Goal: Transaction & Acquisition: Purchase product/service

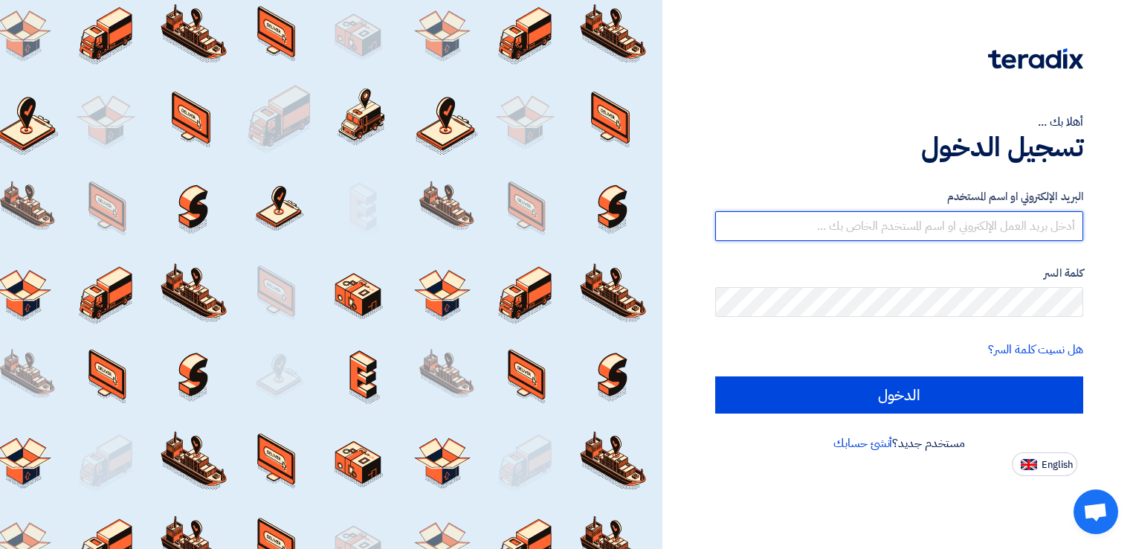
click at [1037, 228] on input "text" at bounding box center [899, 226] width 368 height 30
type input "[EMAIL_ADDRESS][DOMAIN_NAME]"
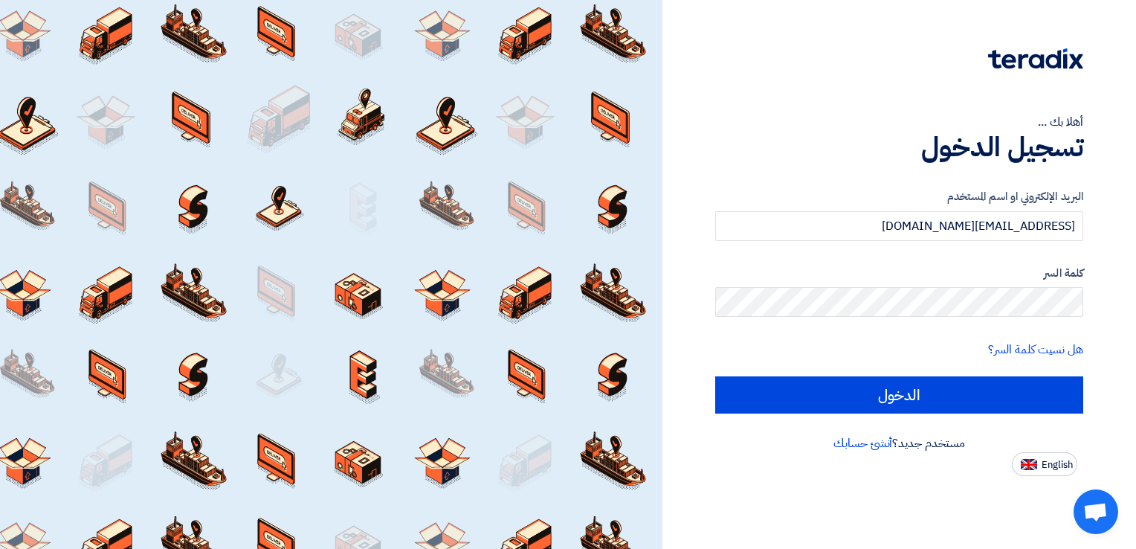
click at [915, 319] on form "البريد الإلكتروني او اسم المستخدم [EMAIL_ADDRESS][DOMAIN_NAME] كلمة السر هل نسي…" at bounding box center [899, 300] width 368 height 225
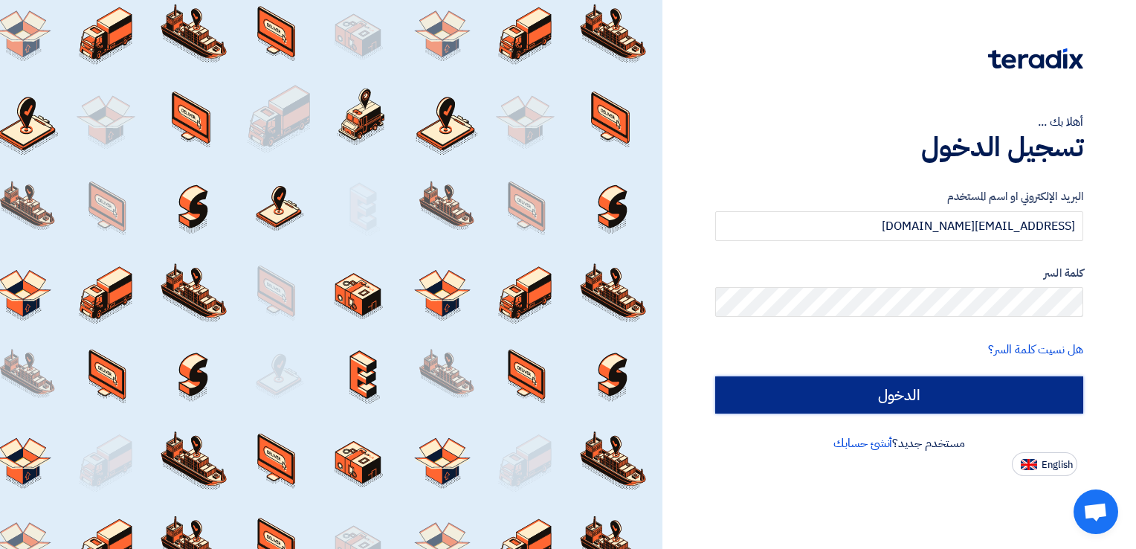
click at [916, 393] on input "الدخول" at bounding box center [899, 394] width 368 height 37
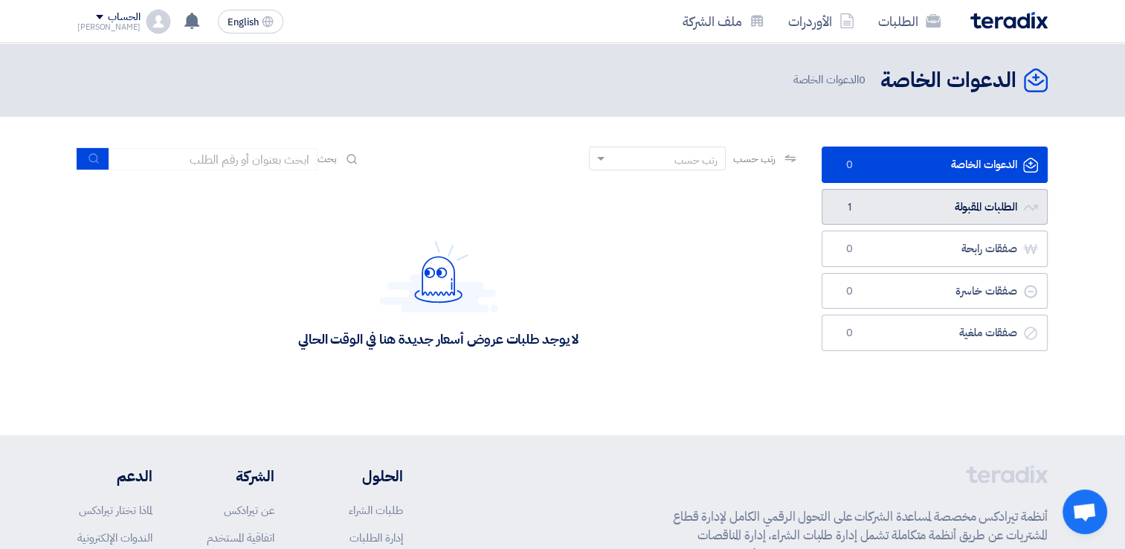
click at [953, 208] on link "الطلبات المقبولة الطلبات المقبولة 1" at bounding box center [935, 207] width 226 height 36
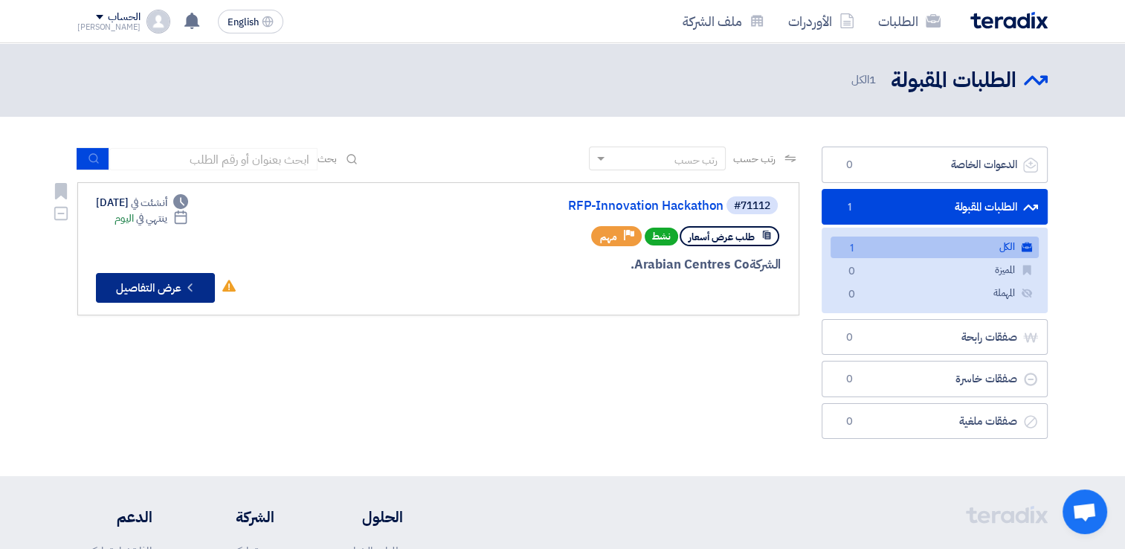
click at [194, 286] on icon "Check details" at bounding box center [190, 287] width 14 height 14
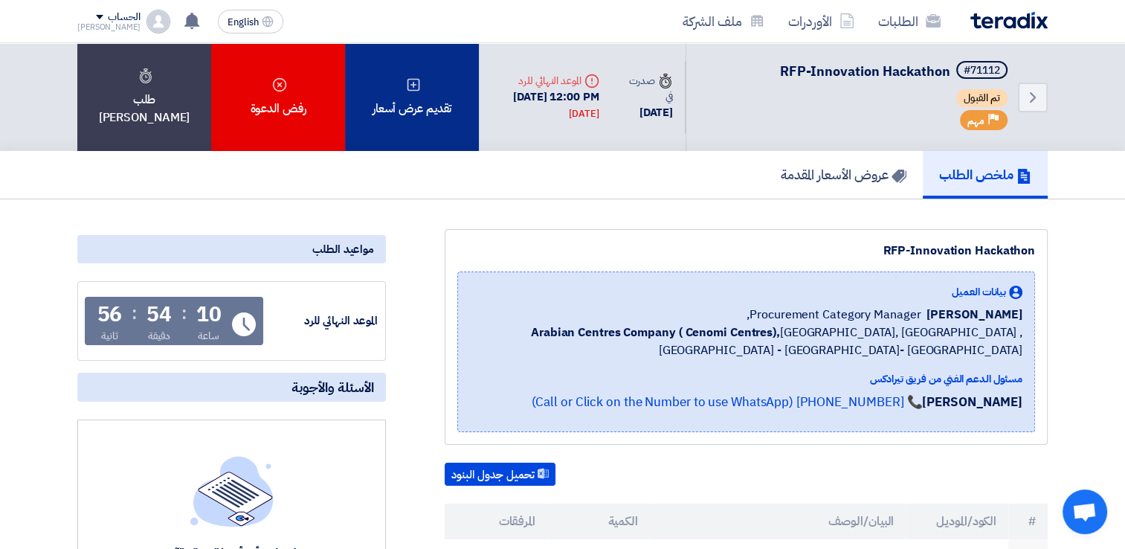
click at [416, 84] on icon at bounding box center [413, 84] width 15 height 15
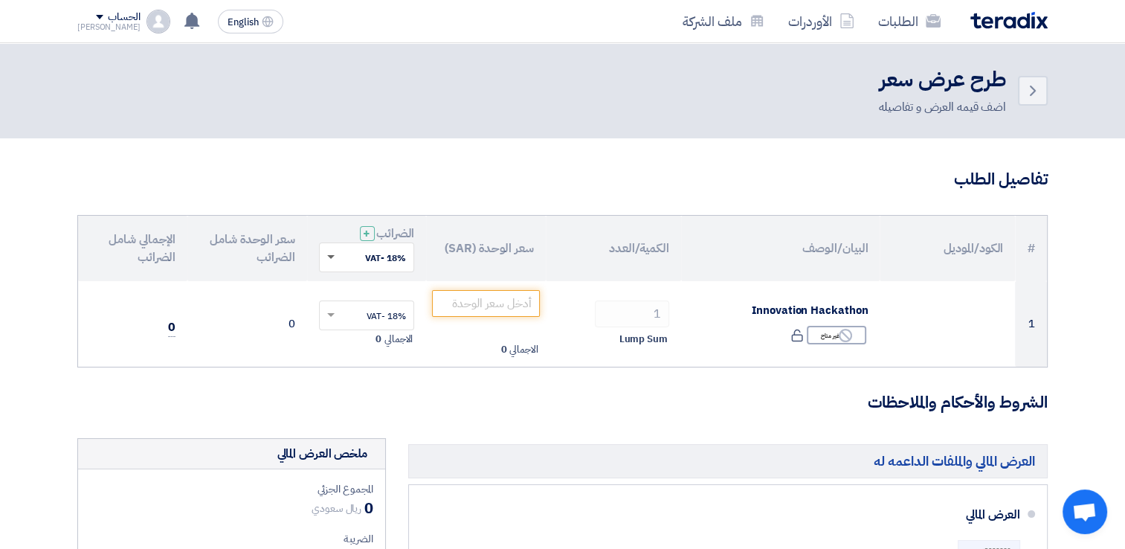
click at [330, 257] on span at bounding box center [330, 257] width 7 height 5
click at [393, 254] on input "text" at bounding box center [375, 258] width 66 height 25
click at [393, 260] on input "text" at bounding box center [375, 258] width 66 height 25
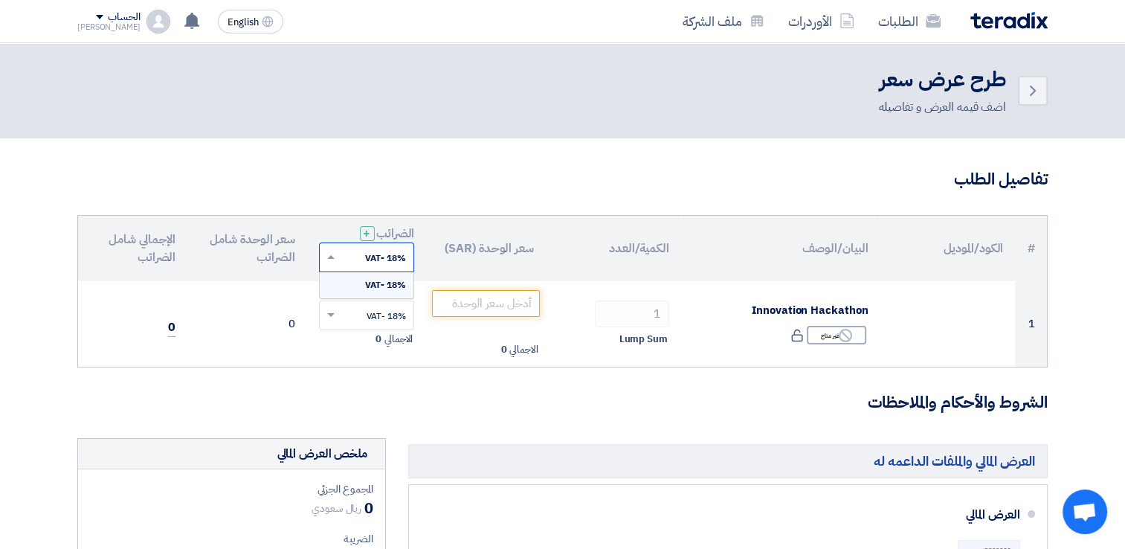
click at [393, 280] on span "18% -VAT" at bounding box center [385, 284] width 41 height 13
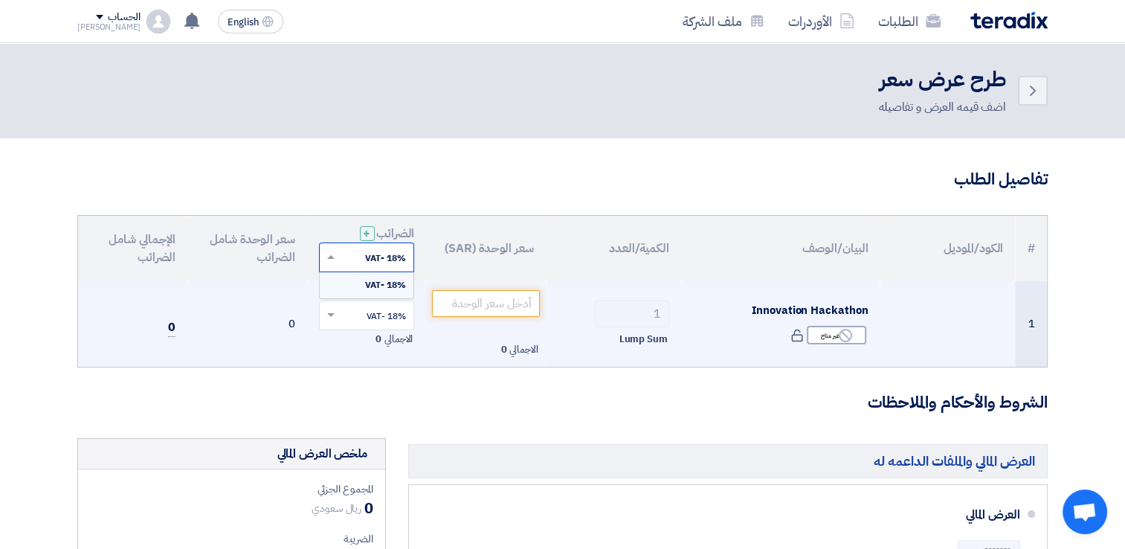
click at [393, 282] on td "18% -VAT × الاجمالي 0" at bounding box center [367, 324] width 120 height 86
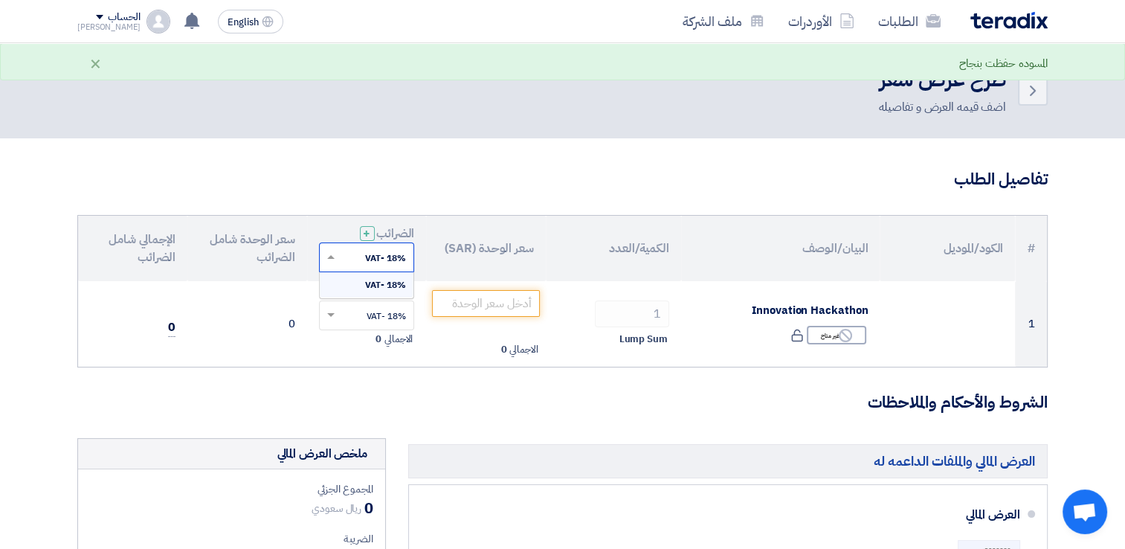
click at [393, 258] on input "text" at bounding box center [375, 258] width 66 height 25
click at [391, 254] on input "text" at bounding box center [375, 258] width 66 height 25
drag, startPoint x: 408, startPoint y: 257, endPoint x: 385, endPoint y: 257, distance: 23.1
click at [385, 257] on input "text" at bounding box center [375, 258] width 66 height 25
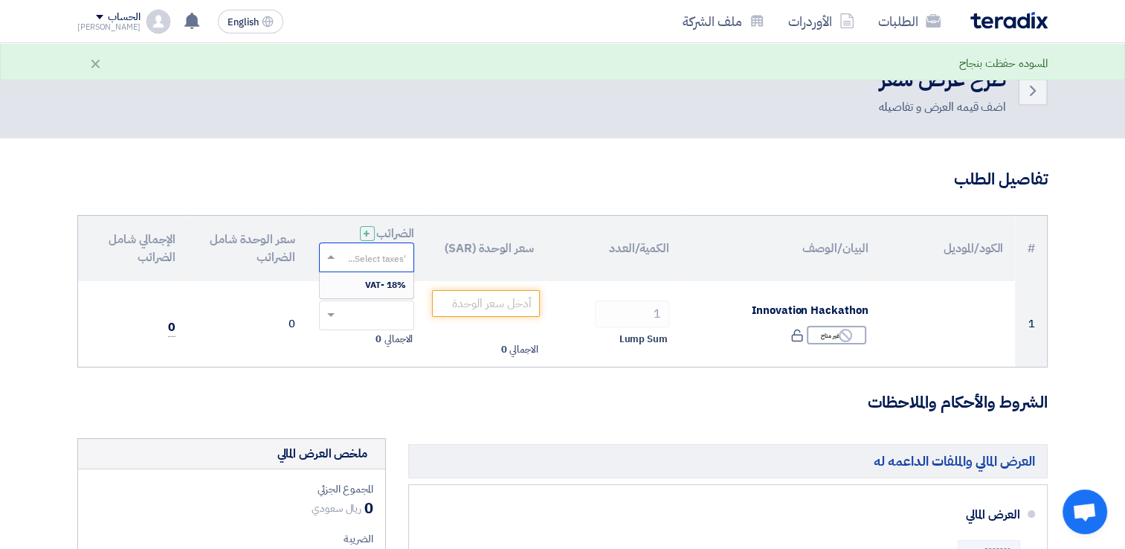
type input "2"
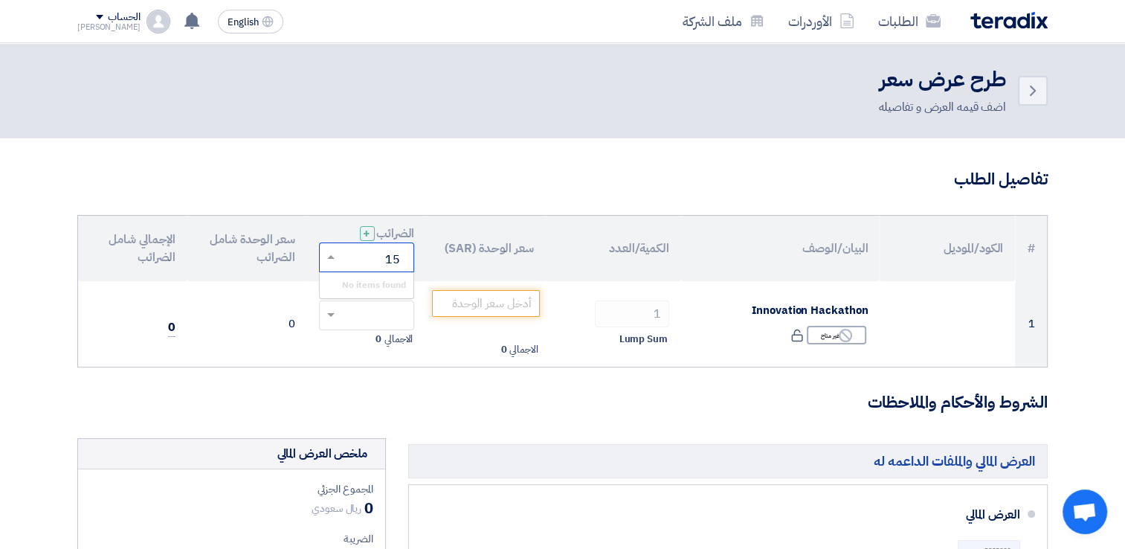
type input "15%"
click at [368, 268] on input "text" at bounding box center [375, 258] width 66 height 25
click at [503, 268] on th "سعر الوحدة (SAR)" at bounding box center [486, 248] width 120 height 65
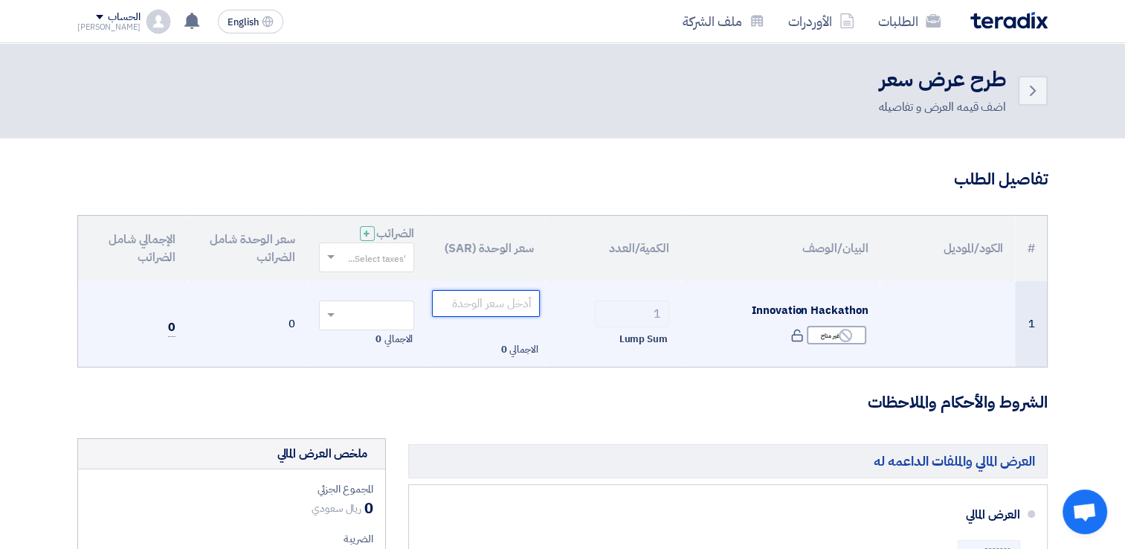
click at [518, 308] on input "number" at bounding box center [486, 303] width 108 height 27
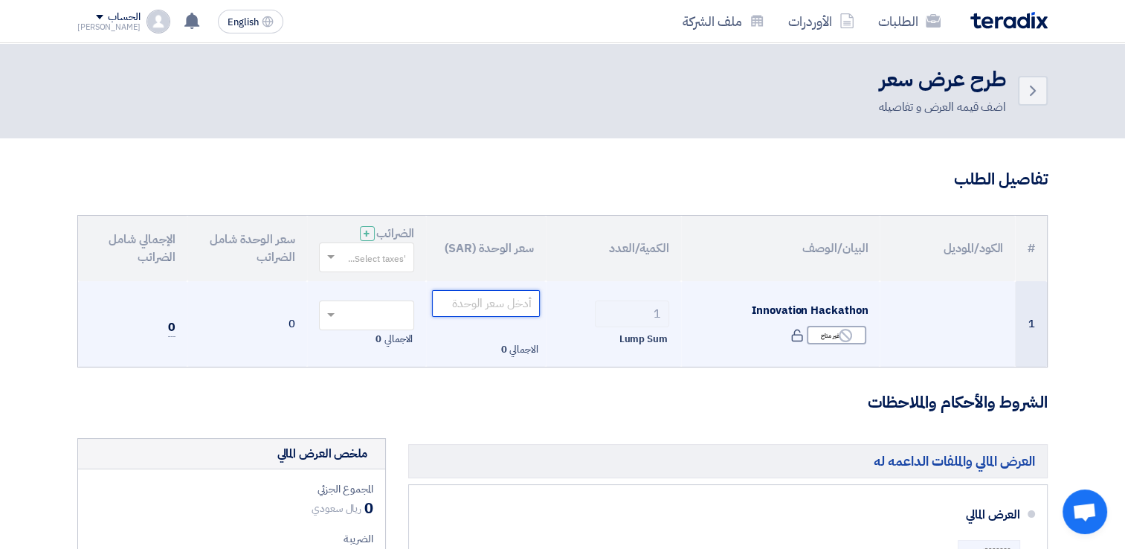
click at [490, 306] on input "number" at bounding box center [486, 303] width 108 height 27
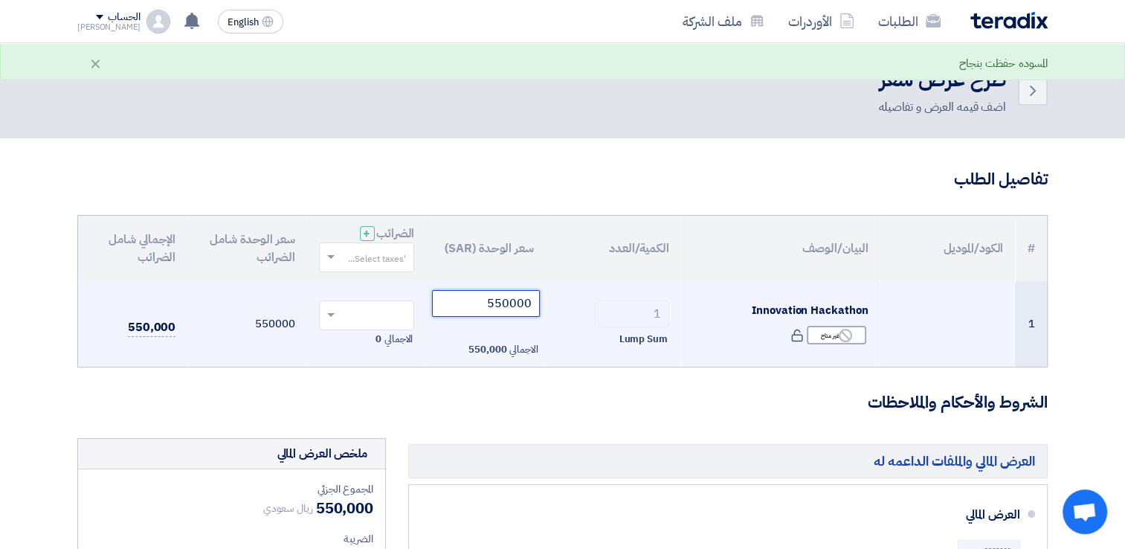
type input "550000"
click at [334, 317] on span at bounding box center [329, 315] width 19 height 13
click at [340, 340] on div "18% -VAT" at bounding box center [367, 342] width 94 height 25
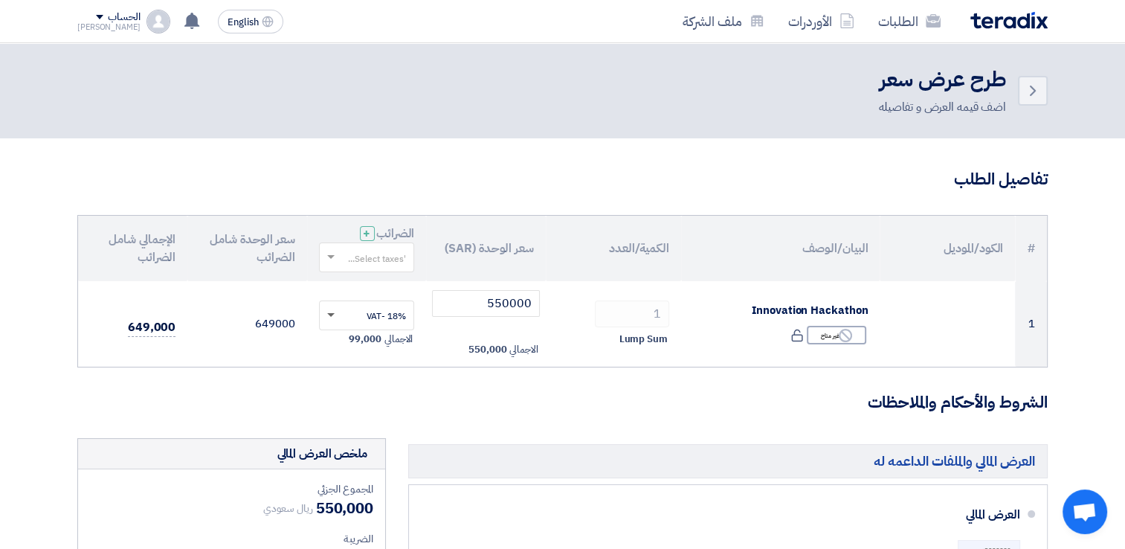
click at [331, 314] on span at bounding box center [330, 315] width 7 height 5
click at [390, 312] on input "text" at bounding box center [375, 316] width 66 height 25
click at [393, 315] on input "text" at bounding box center [375, 316] width 66 height 25
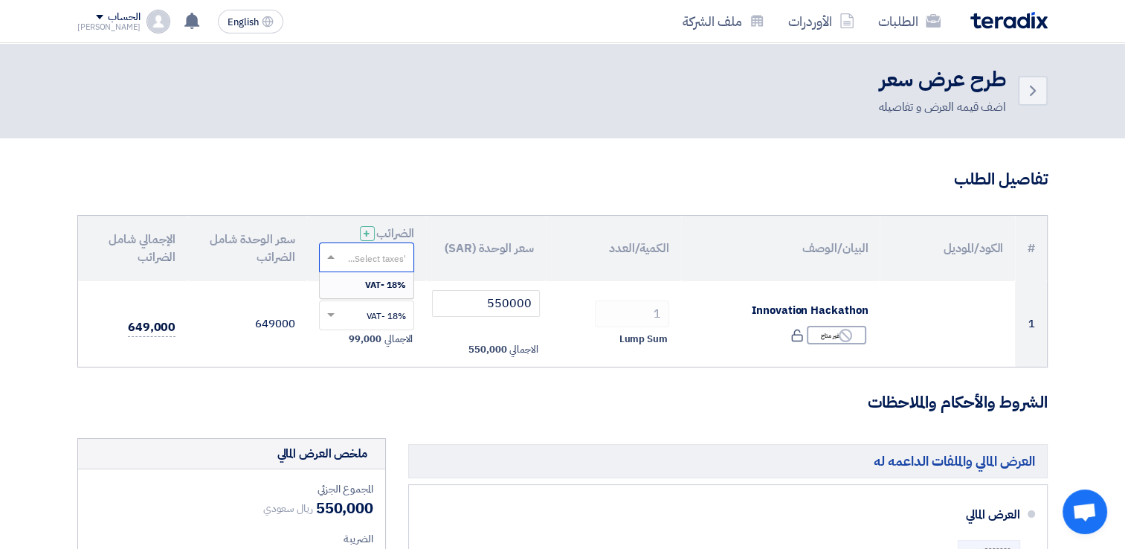
click at [383, 249] on input "text" at bounding box center [375, 258] width 66 height 25
click at [390, 286] on span "18% -VAT" at bounding box center [385, 284] width 41 height 13
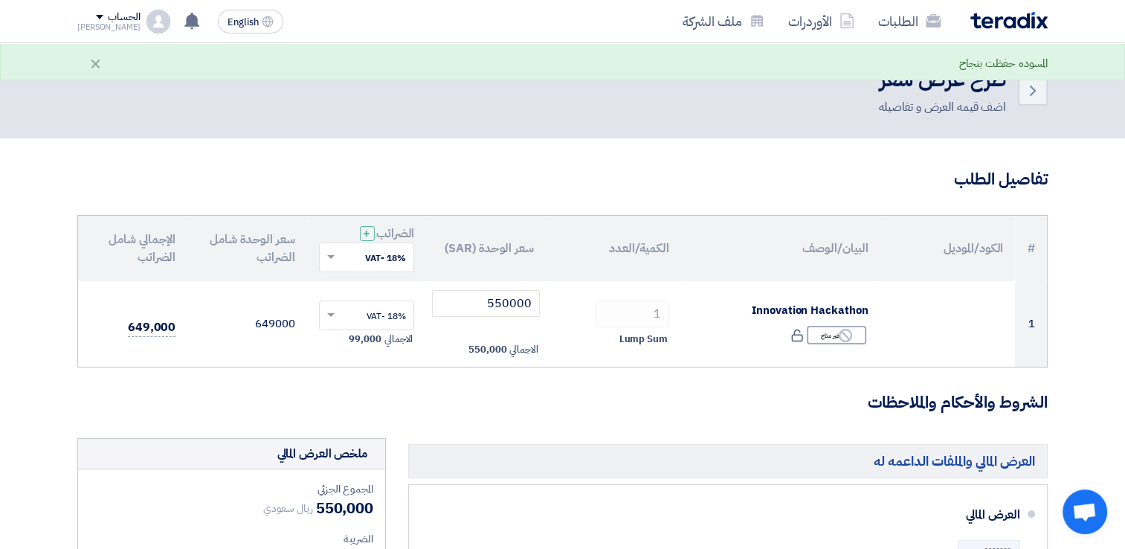
click at [393, 258] on input "text" at bounding box center [375, 258] width 66 height 25
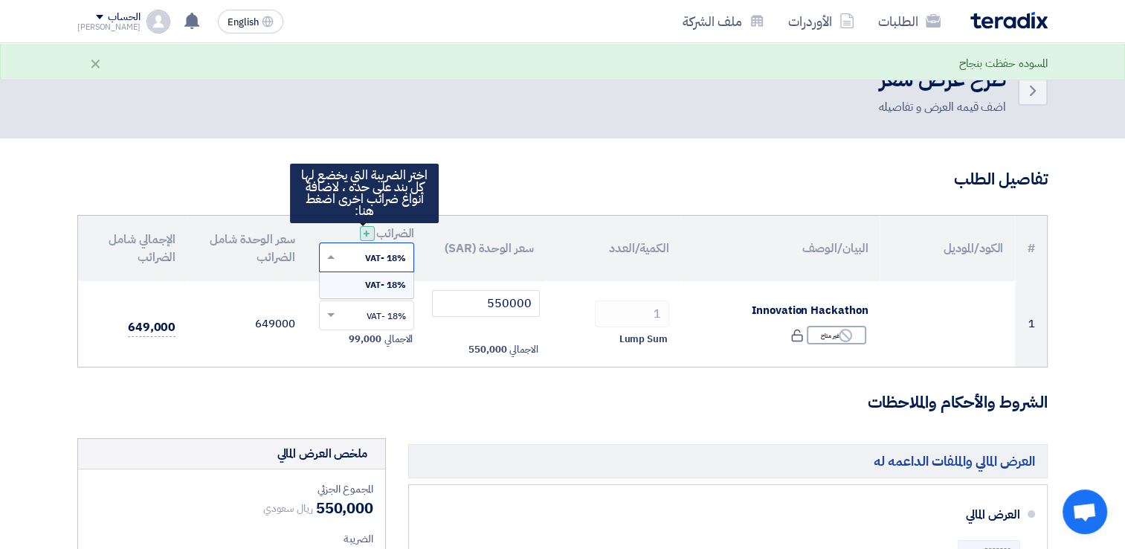
click at [364, 234] on span "+" at bounding box center [366, 234] width 7 height 18
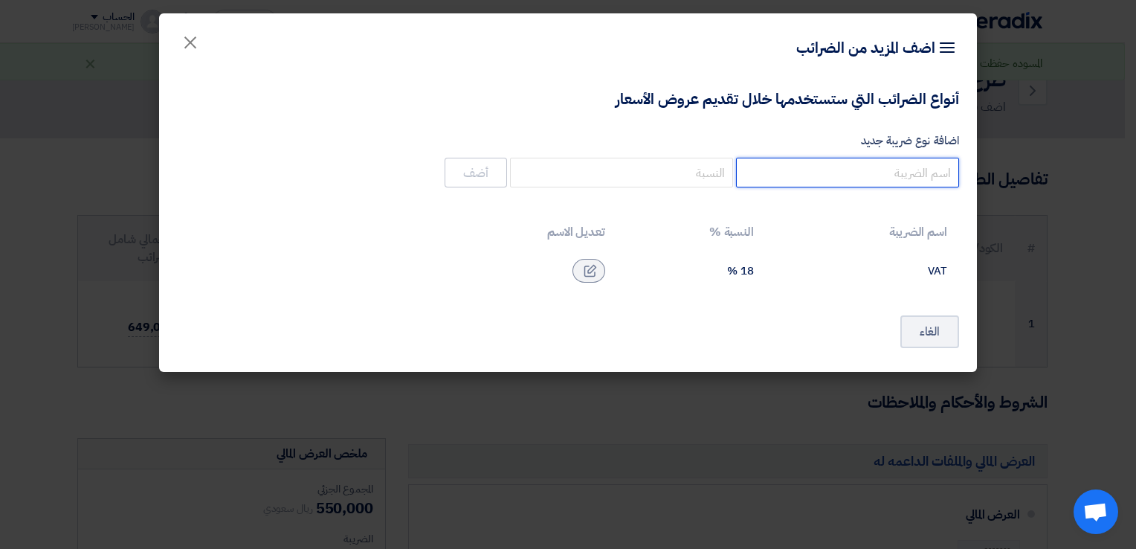
click at [901, 181] on input "اضافة نوع ضريبة جديد" at bounding box center [847, 173] width 223 height 30
click at [924, 179] on input "اضافة نوع ضريبة جديد" at bounding box center [847, 173] width 223 height 30
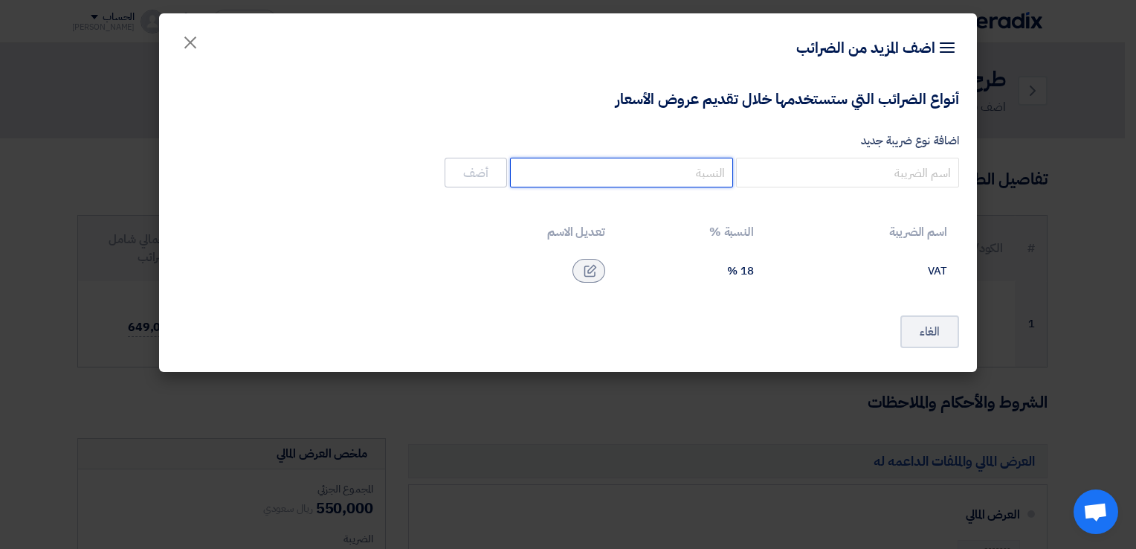
click at [669, 178] on input "number" at bounding box center [621, 173] width 223 height 30
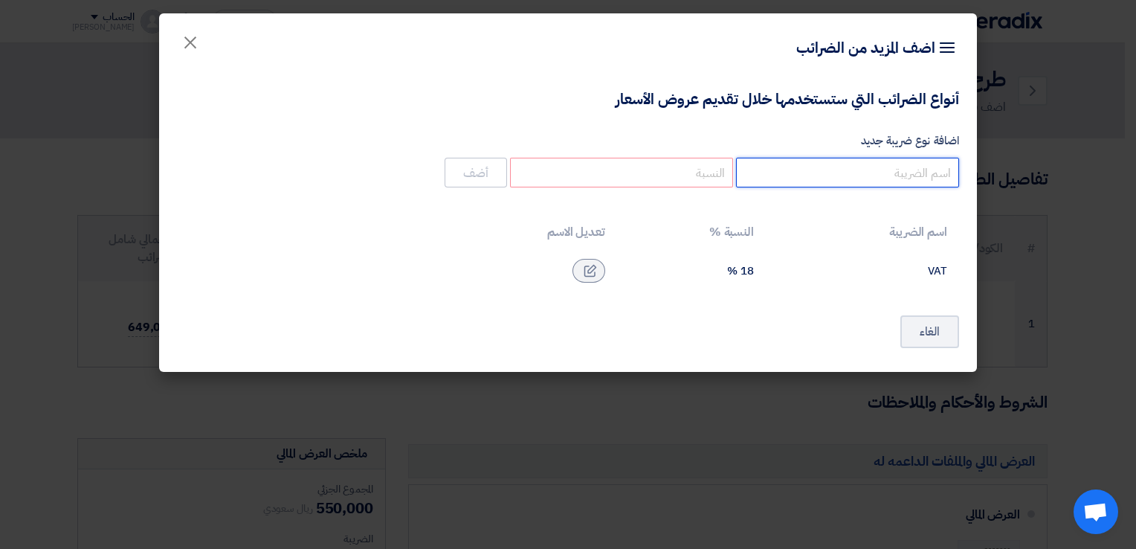
click at [892, 176] on input "اضافة نوع ضريبة جديد" at bounding box center [847, 173] width 223 height 30
type input "VAT Saudi"
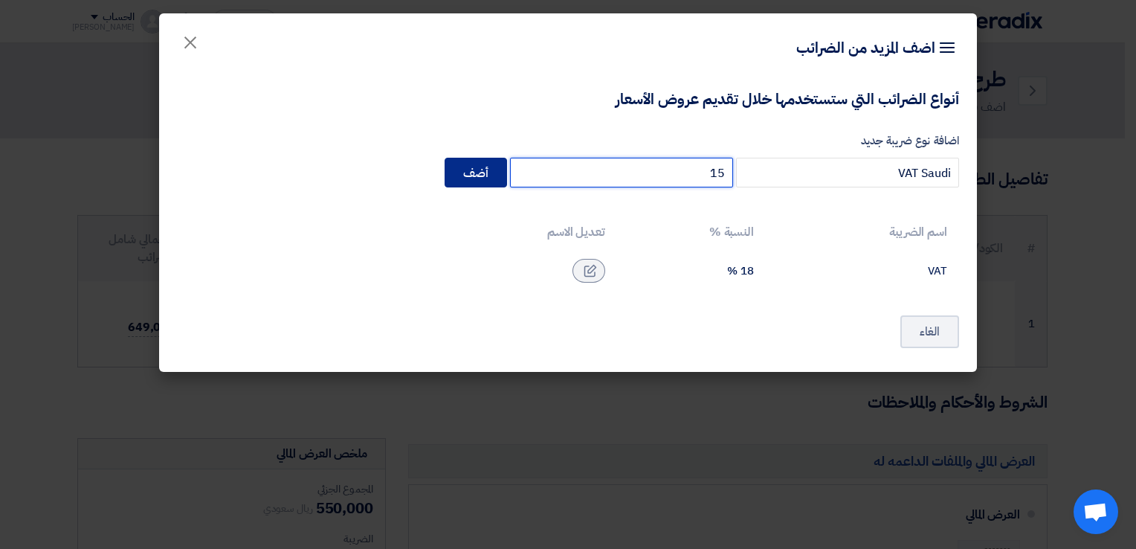
type input "15"
click at [480, 169] on button "أضف" at bounding box center [476, 173] width 62 height 30
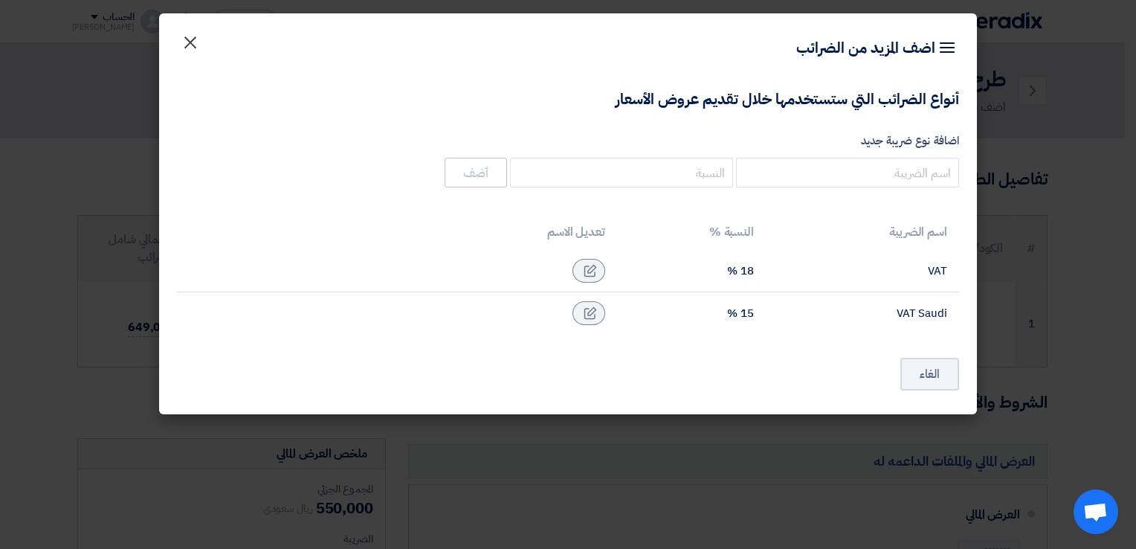
click at [193, 46] on span "×" at bounding box center [190, 41] width 18 height 45
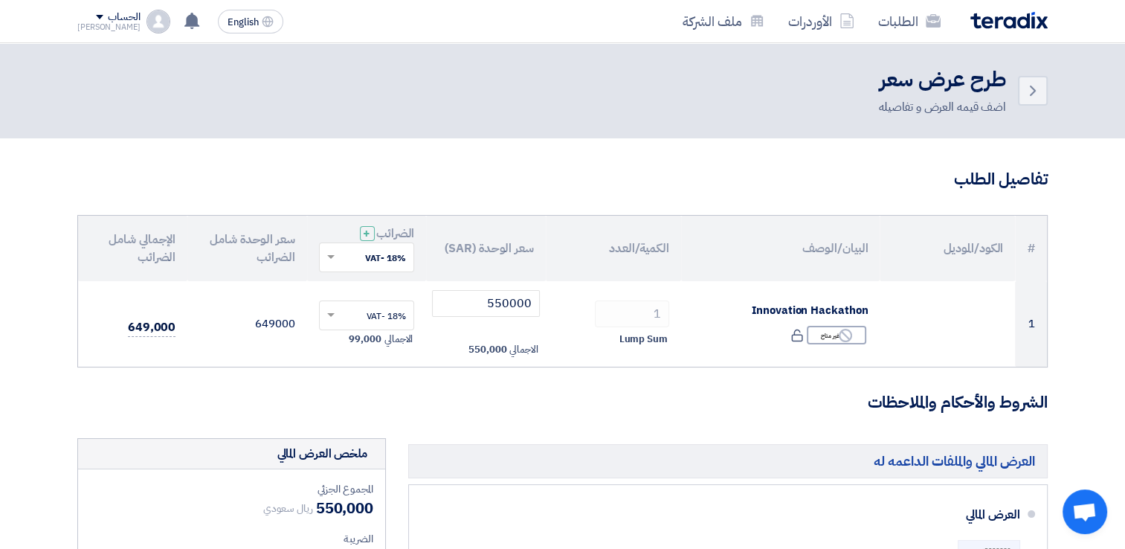
click at [373, 259] on input "text" at bounding box center [375, 258] width 66 height 25
click at [374, 314] on span "15% -VAT Saudi" at bounding box center [373, 310] width 66 height 13
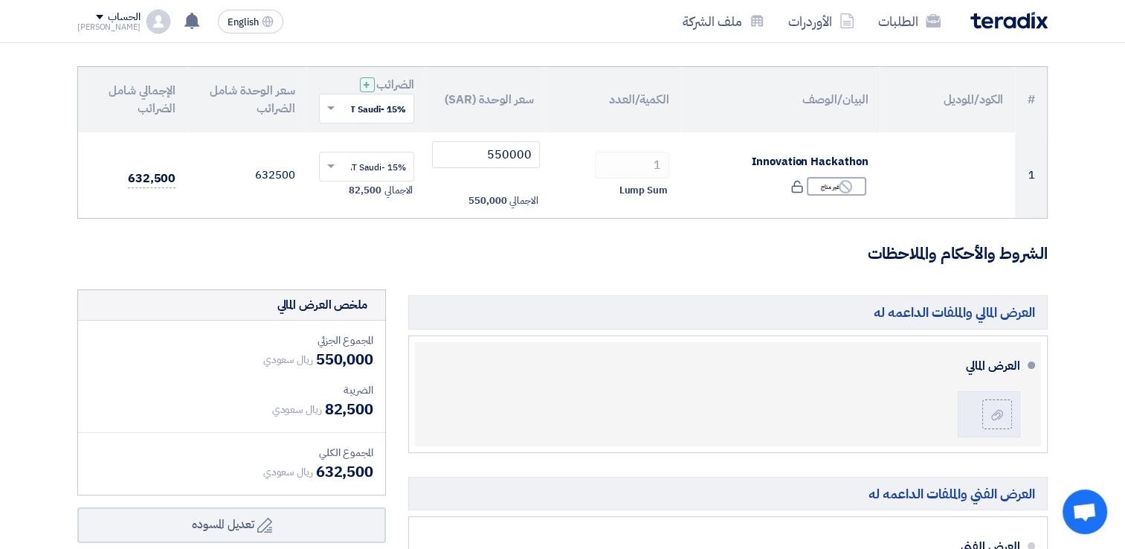
scroll to position [223, 0]
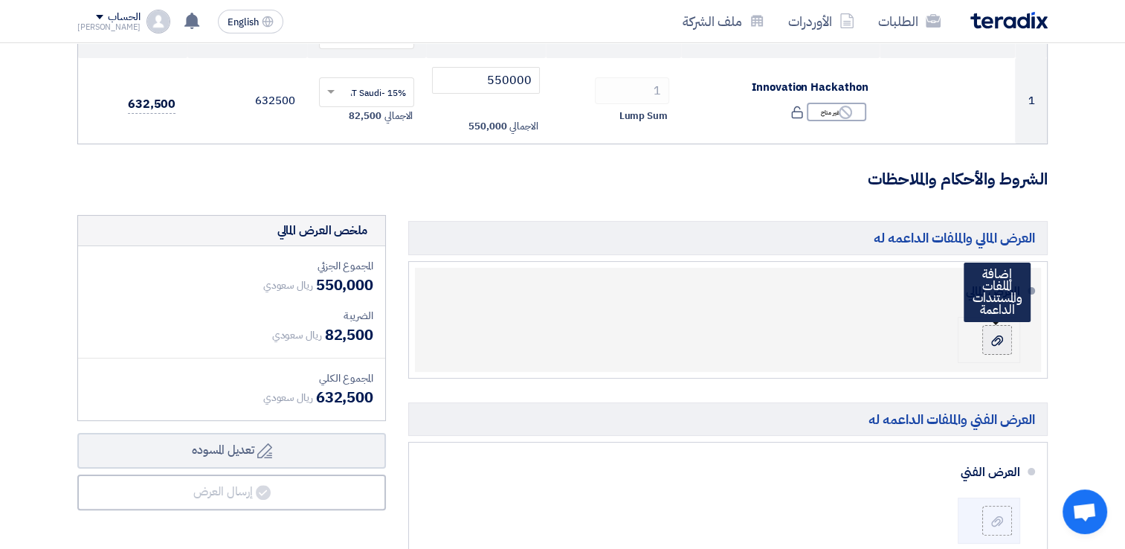
click at [995, 340] on use at bounding box center [997, 340] width 12 height 10
click at [0, 0] on input "file" at bounding box center [0, 0] width 0 height 0
click at [991, 341] on div at bounding box center [997, 339] width 18 height 15
click at [0, 0] on input "file" at bounding box center [0, 0] width 0 height 0
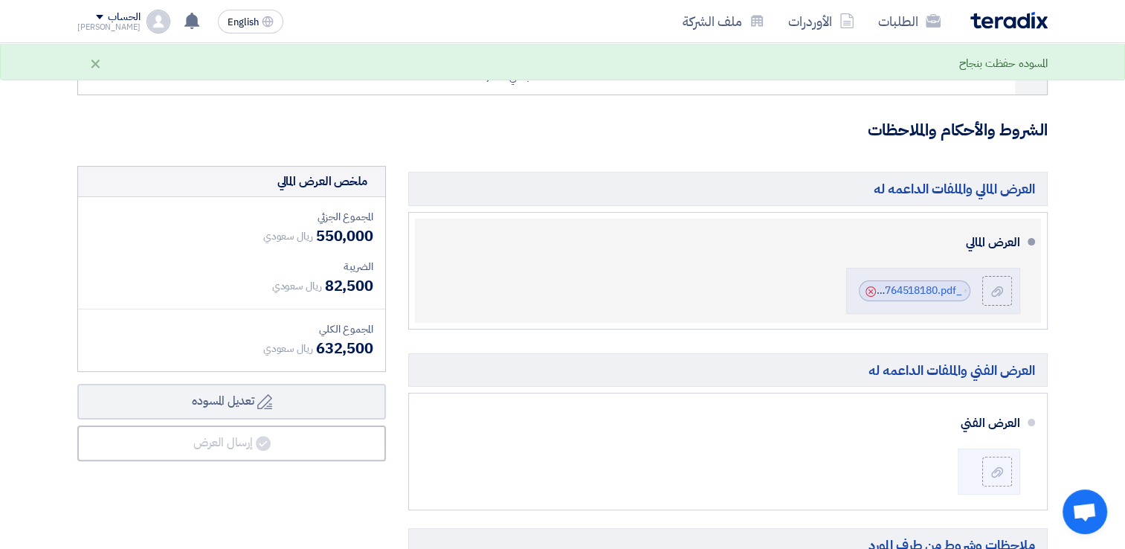
scroll to position [297, 0]
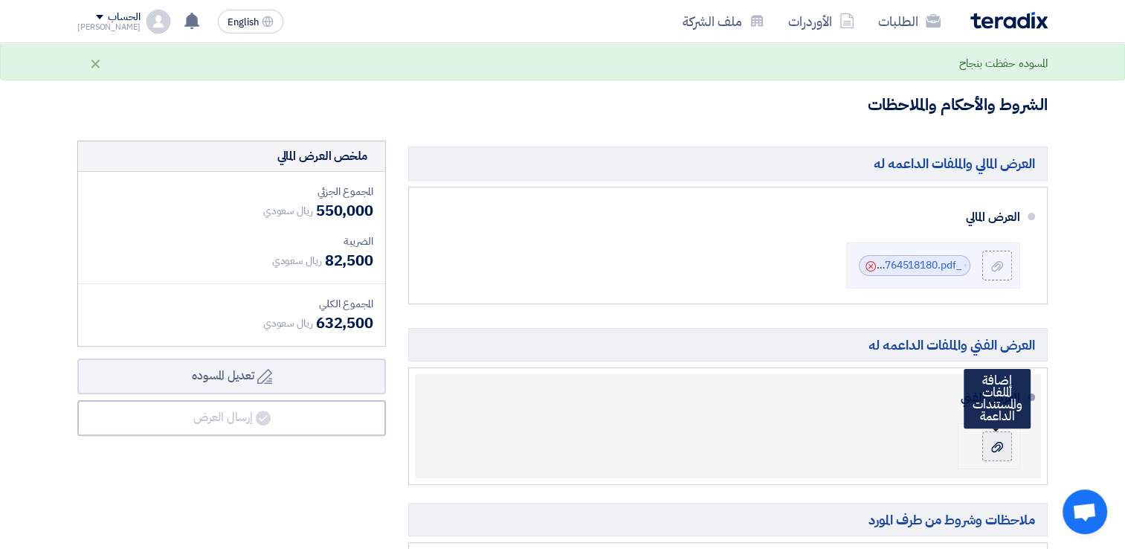
click at [998, 446] on icon at bounding box center [997, 447] width 12 height 12
click at [0, 0] on input "file" at bounding box center [0, 0] width 0 height 0
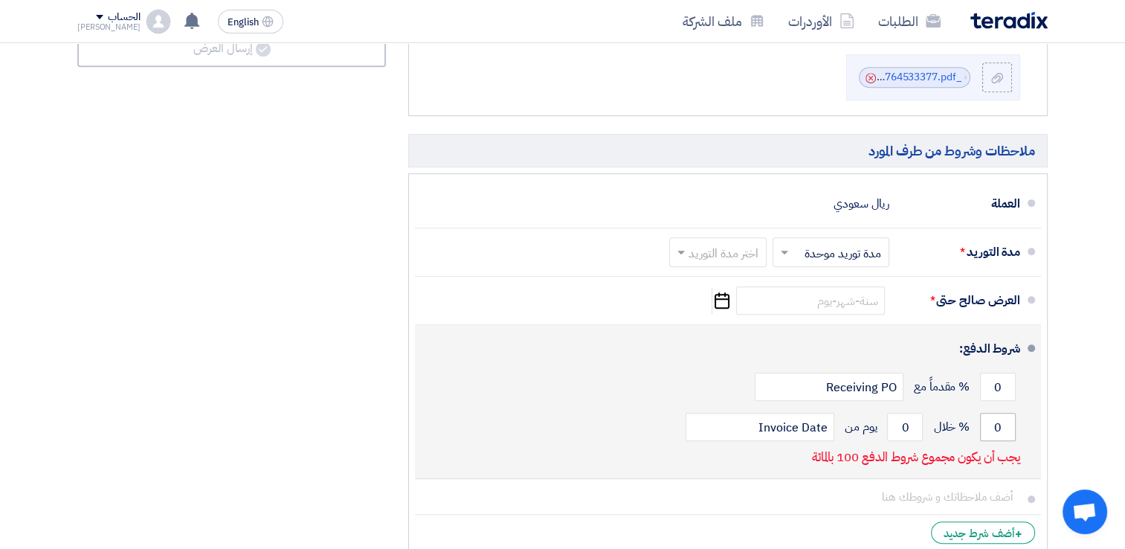
scroll to position [669, 0]
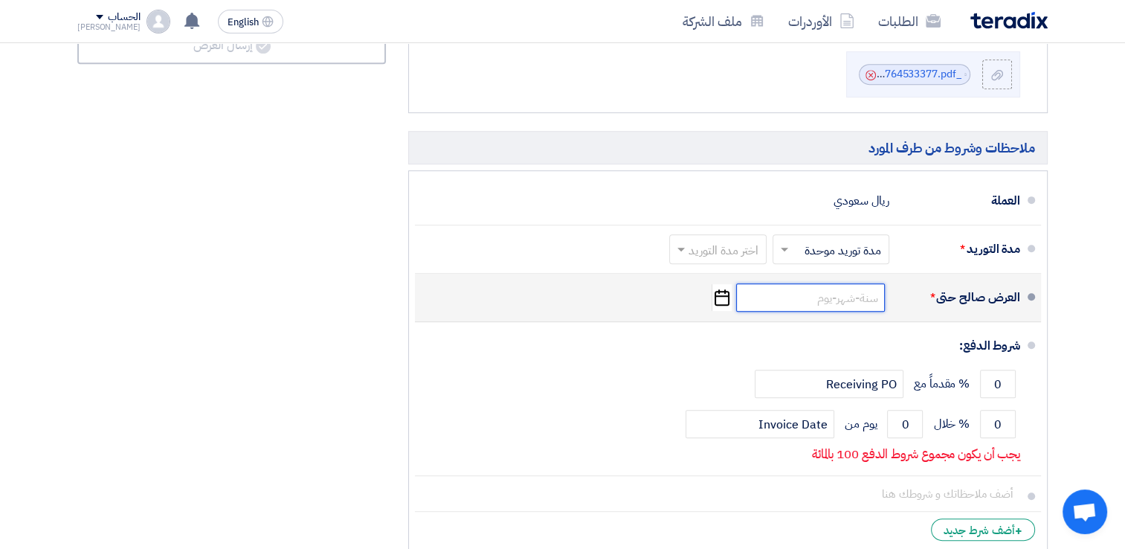
click at [845, 298] on input at bounding box center [810, 297] width 149 height 28
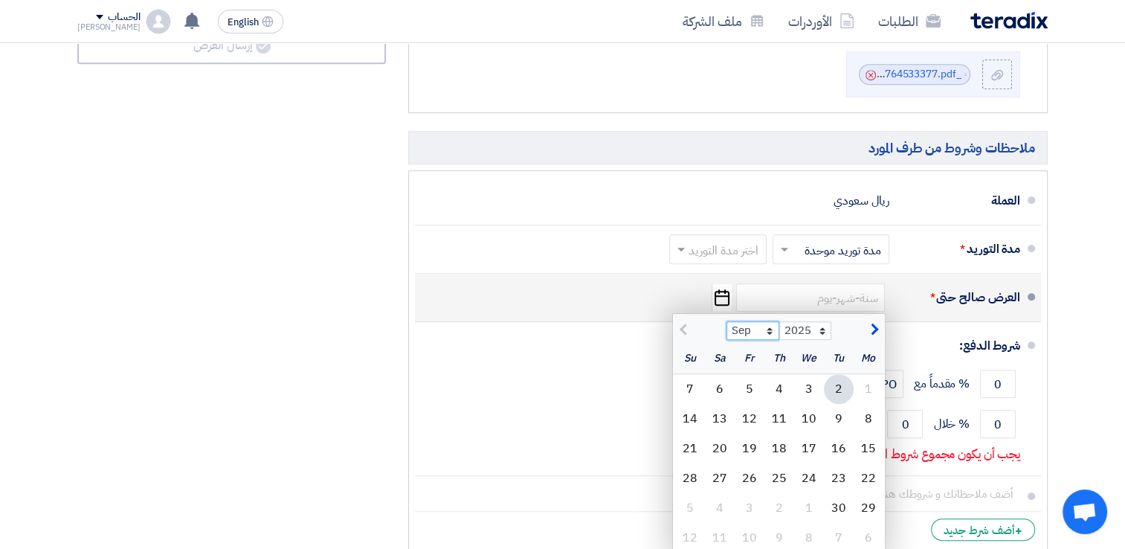
click at [773, 326] on select "Sep Oct Nov Dec" at bounding box center [753, 330] width 53 height 19
select select "12"
click at [727, 321] on select "Sep Oct Nov Dec" at bounding box center [753, 330] width 53 height 19
click at [811, 507] on div "31" at bounding box center [809, 508] width 30 height 30
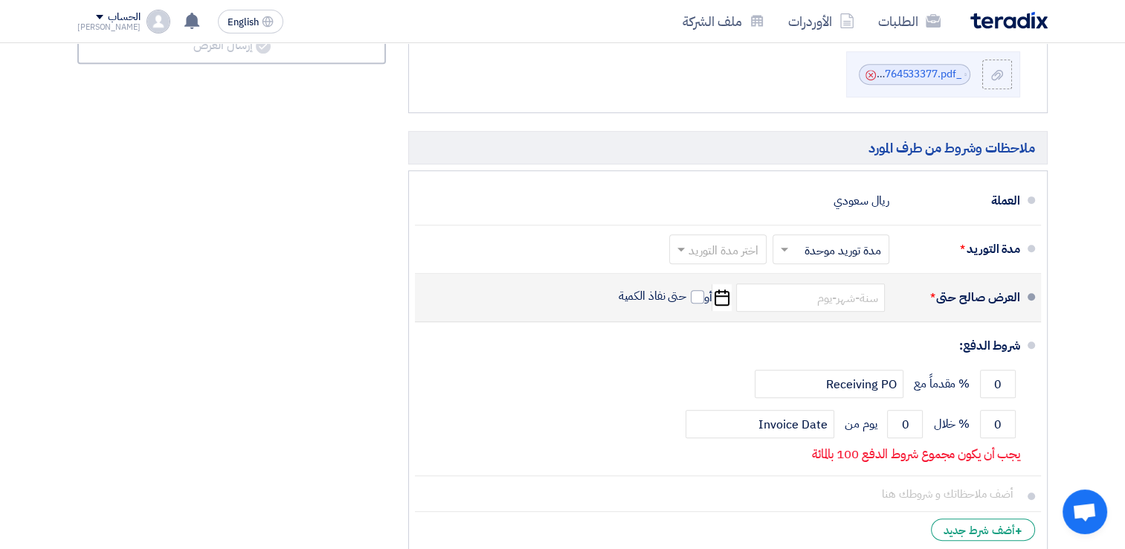
type input "[DATE]"
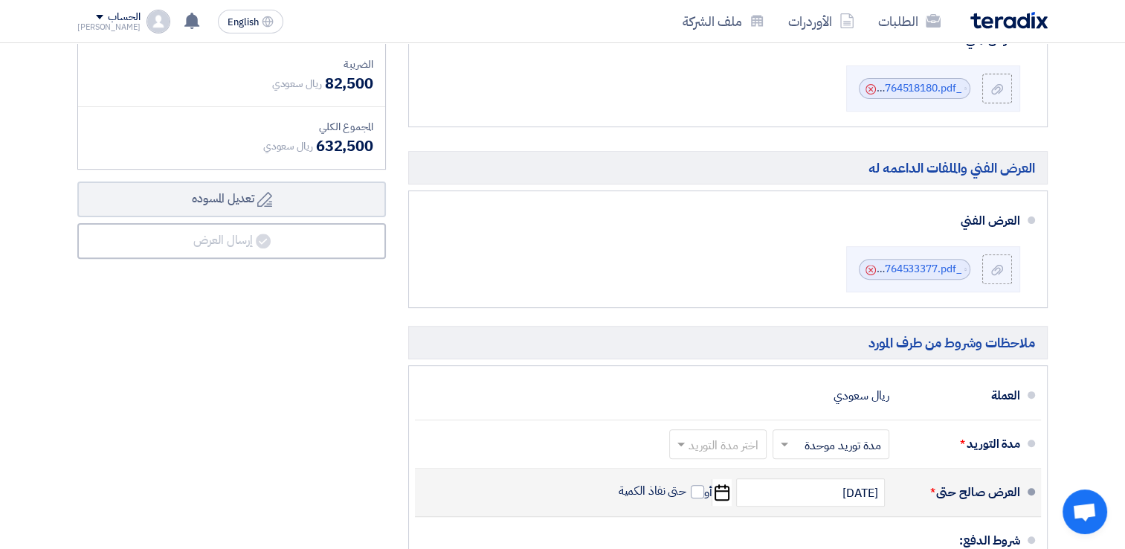
scroll to position [472, 0]
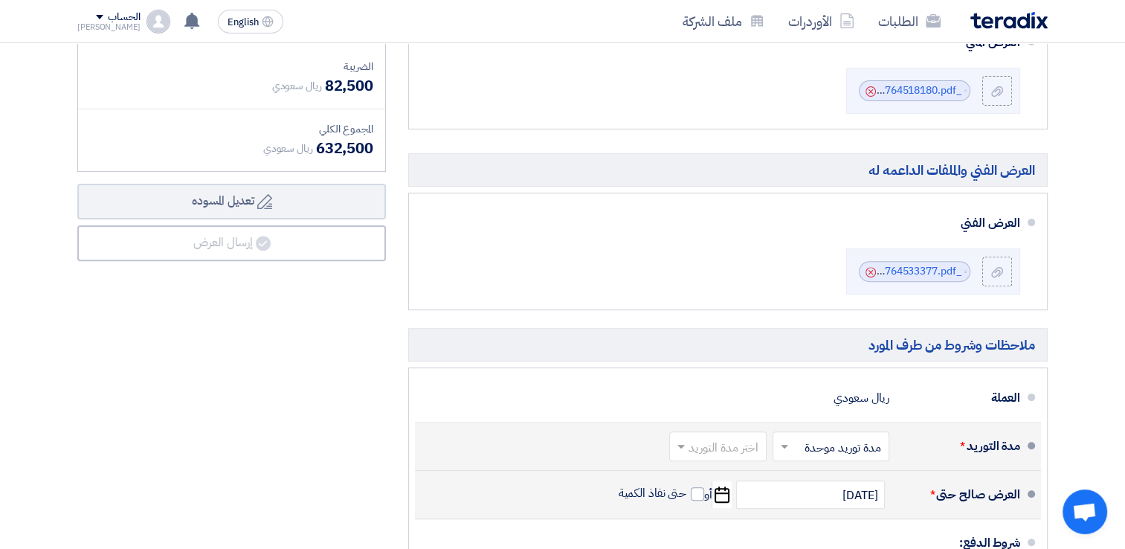
click at [744, 447] on input "text" at bounding box center [715, 448] width 90 height 22
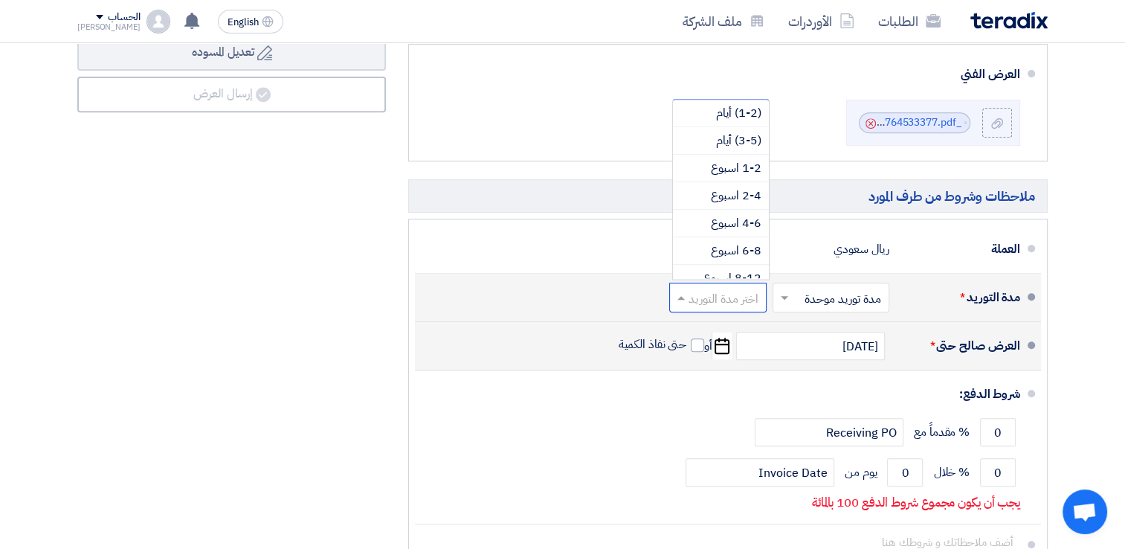
scroll to position [0, 0]
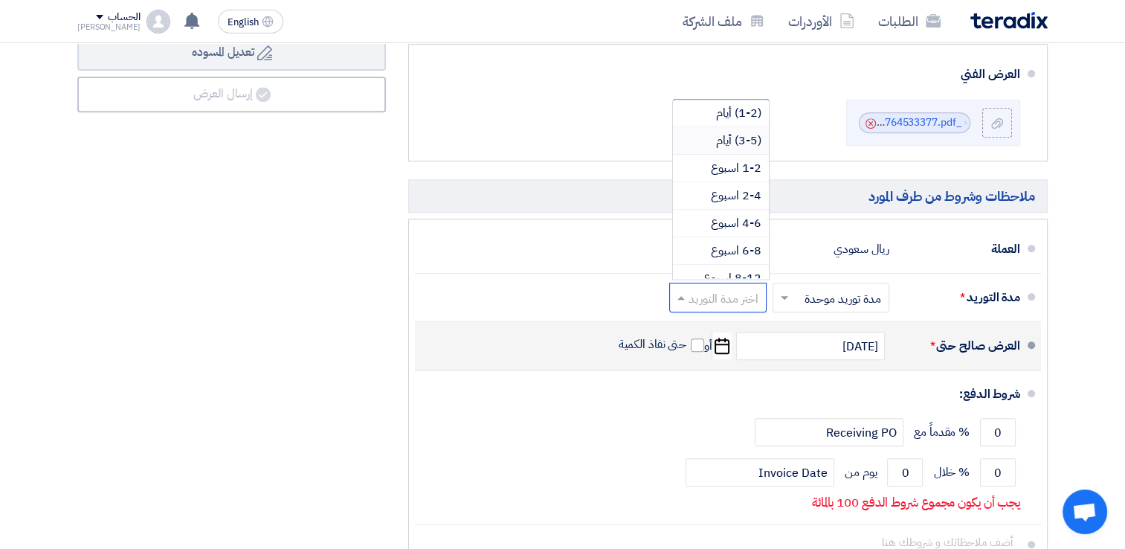
click at [283, 253] on div "ملخص العرض المالي المجموع الجزئي ريال سعودي 550,000 الضريبة" at bounding box center [231, 213] width 331 height 793
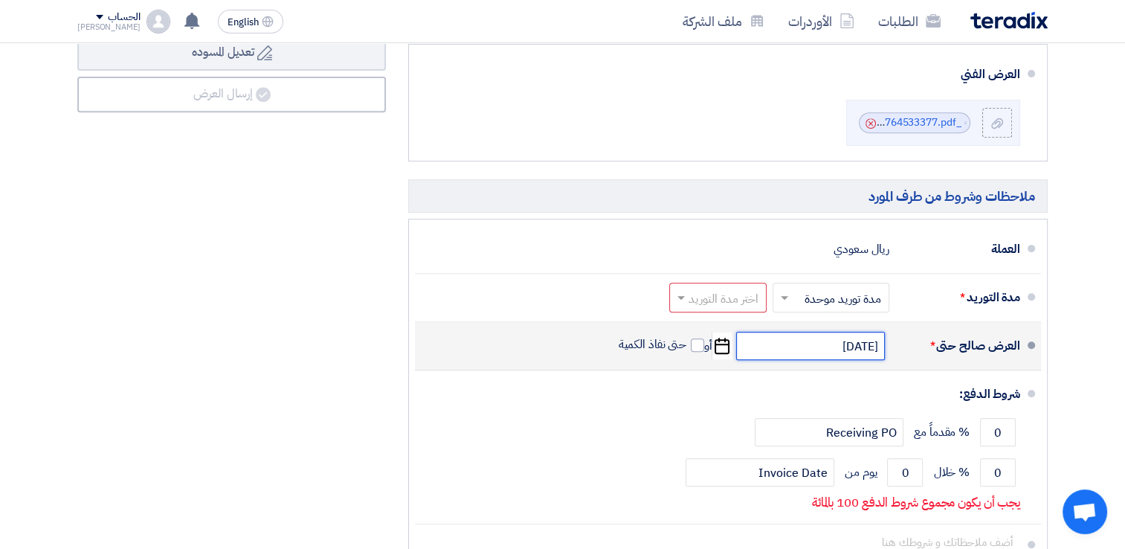
click at [850, 350] on input "[DATE]" at bounding box center [810, 346] width 149 height 28
select select "12"
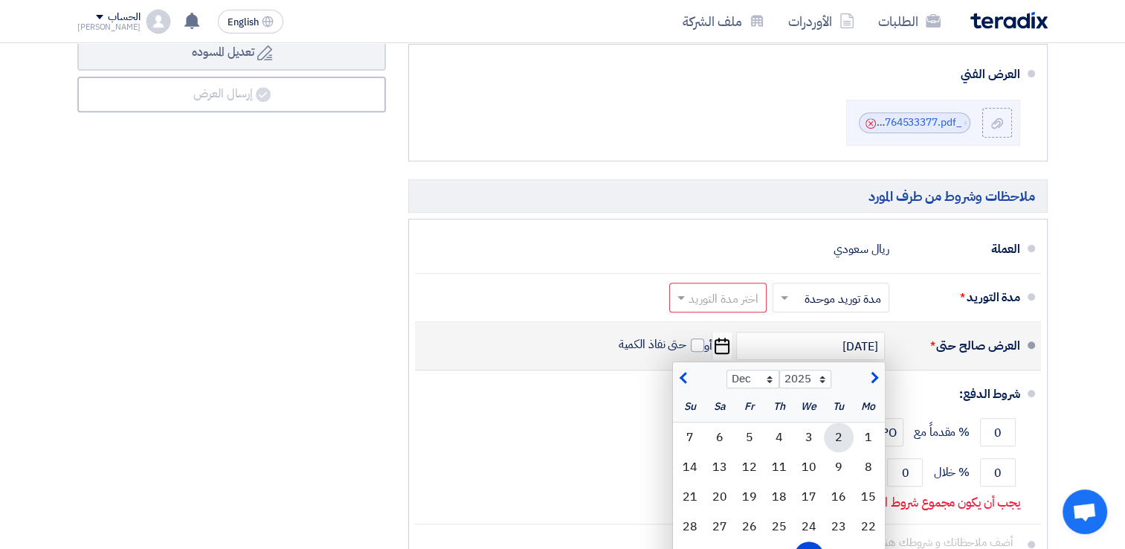
click at [842, 427] on div "2" at bounding box center [839, 437] width 30 height 30
type input "[DATE]"
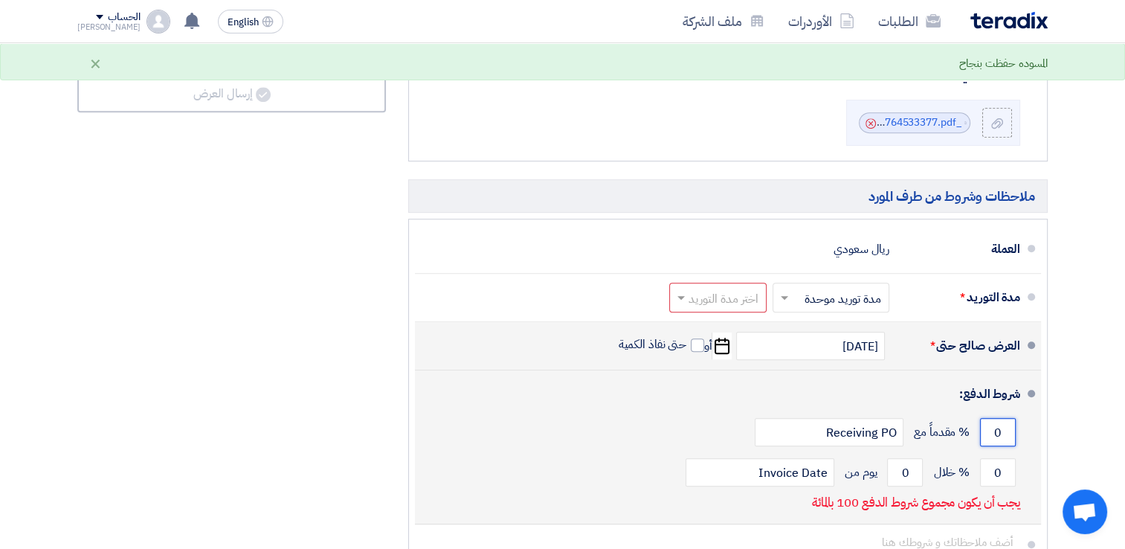
click at [1004, 430] on input "0" at bounding box center [998, 432] width 36 height 28
drag, startPoint x: 1006, startPoint y: 430, endPoint x: 961, endPoint y: 430, distance: 44.6
click at [961, 430] on div "0 % مقدماً مع Receiving PO" at bounding box center [723, 432] width 593 height 40
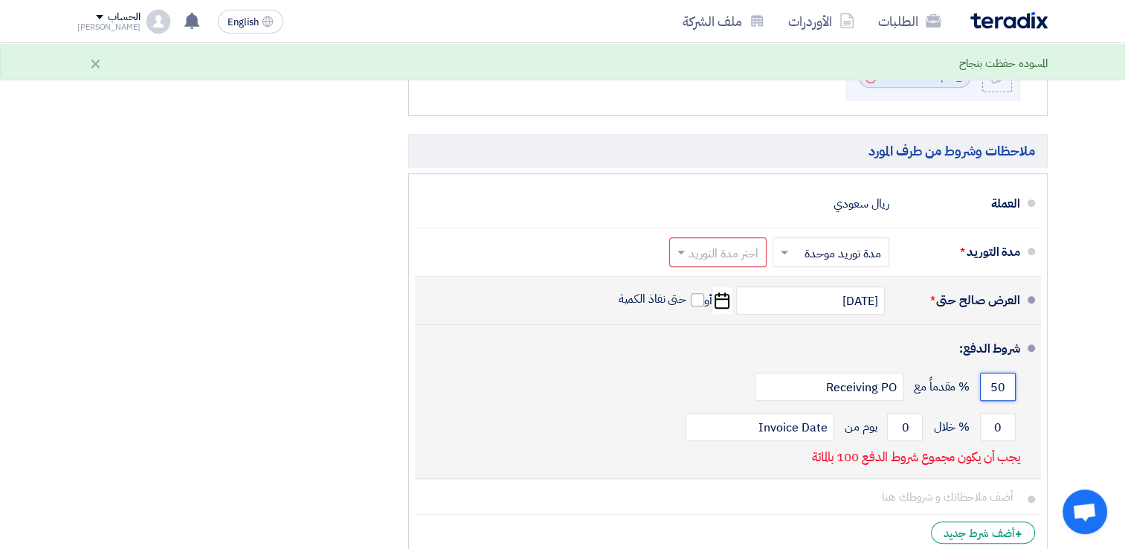
scroll to position [695, 0]
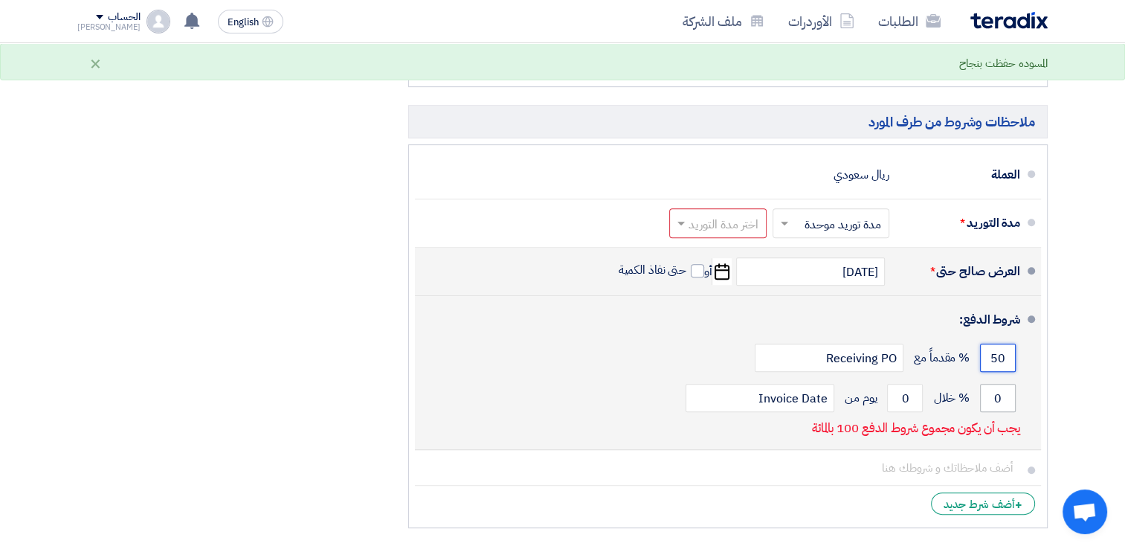
type input "50"
click at [1003, 399] on input "0" at bounding box center [998, 398] width 36 height 28
drag, startPoint x: 1006, startPoint y: 397, endPoint x: 943, endPoint y: 397, distance: 62.5
click at [944, 397] on div "0 % خلال 0 يوم من Invoice Date" at bounding box center [723, 398] width 593 height 40
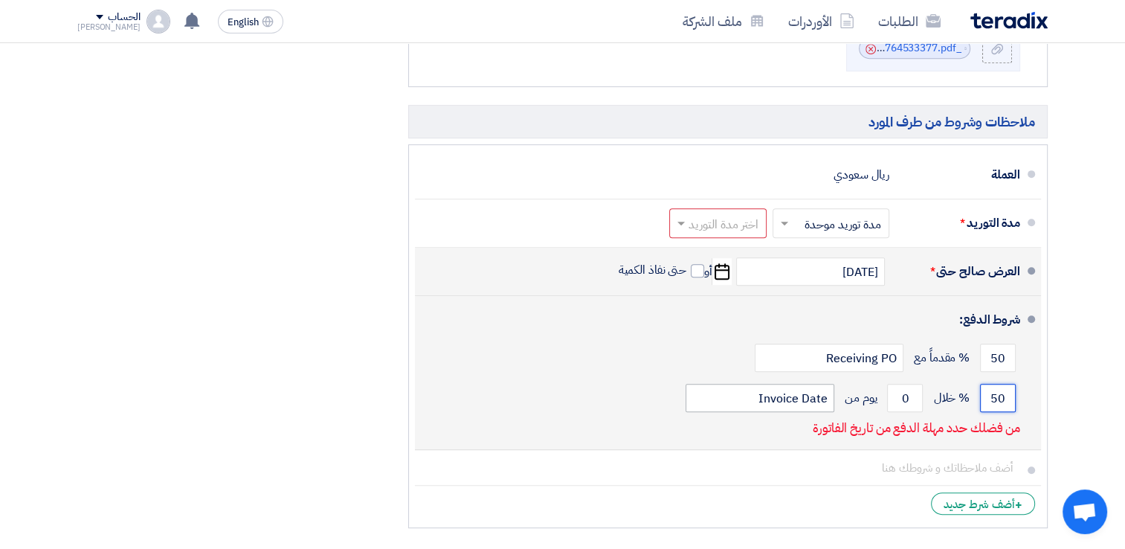
type input "50"
click at [798, 398] on input "Invoice Date" at bounding box center [760, 398] width 149 height 28
click at [805, 404] on input "Invoice Date" at bounding box center [760, 398] width 149 height 28
drag, startPoint x: 910, startPoint y: 396, endPoint x: 888, endPoint y: 396, distance: 22.3
click at [888, 396] on input "0" at bounding box center [905, 398] width 36 height 28
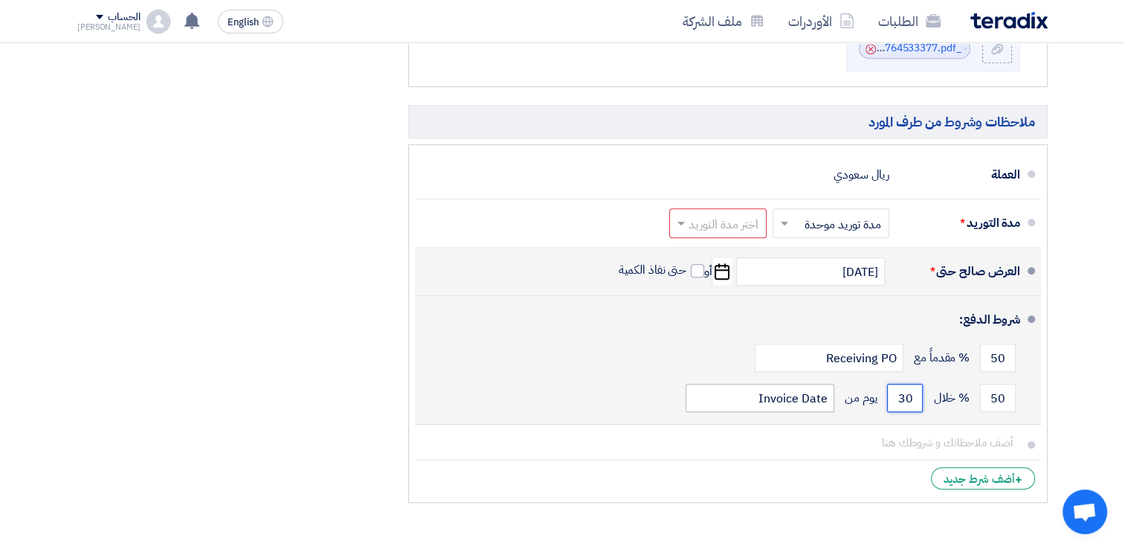
type input "30"
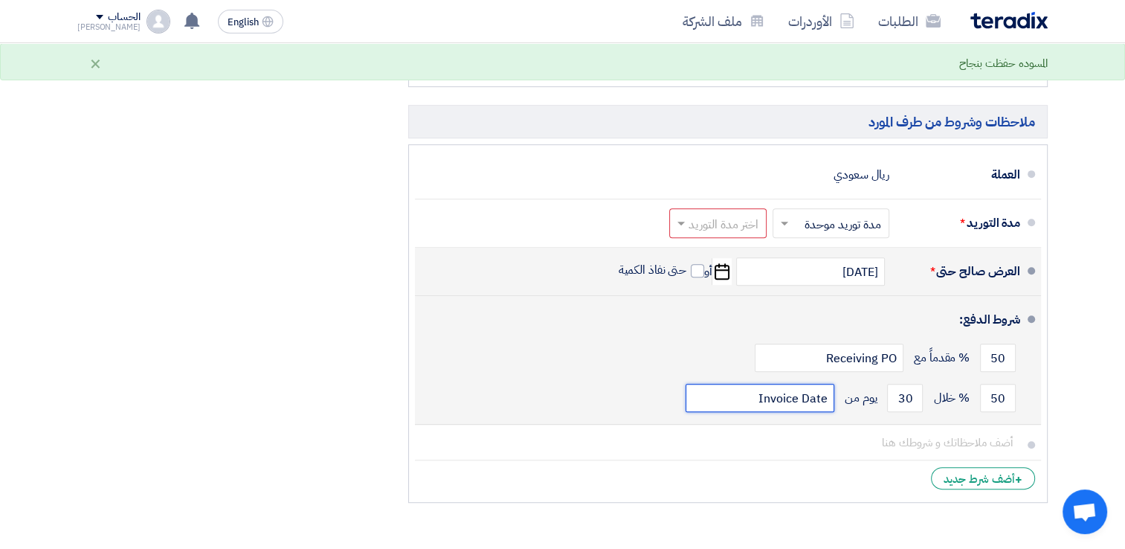
click at [747, 392] on input "Invoice Date" at bounding box center [760, 398] width 149 height 28
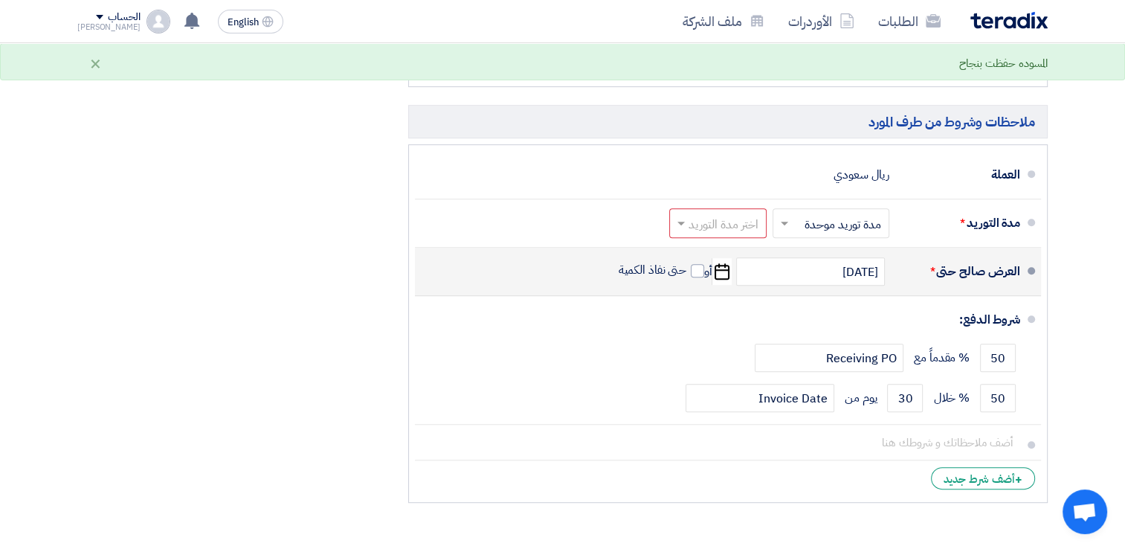
click at [1083, 428] on section "تفاصيل الطلب # الكود/الموديل البيان/الوصف الكمية/العدد سعر الوحدة (SAR) الضرائب…" at bounding box center [562, 0] width 1125 height 1115
click at [1093, 421] on section "تفاصيل الطلب # الكود/الموديل البيان/الوصف الكمية/العدد سعر الوحدة (SAR) الضرائب…" at bounding box center [562, 0] width 1125 height 1115
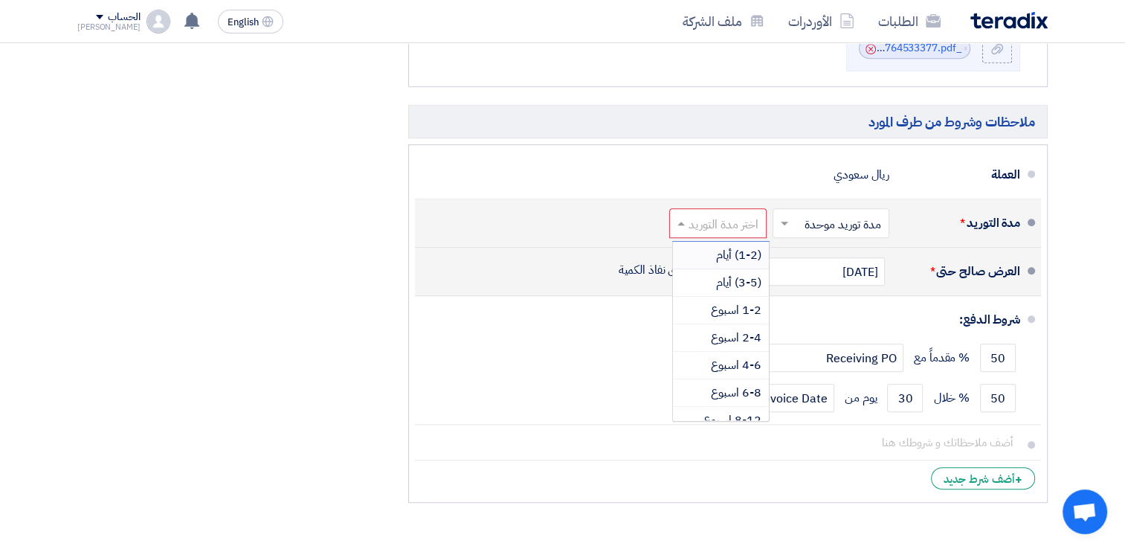
click at [741, 221] on input "text" at bounding box center [715, 225] width 90 height 22
click at [731, 315] on span "6-8 اسبوع" at bounding box center [736, 318] width 51 height 18
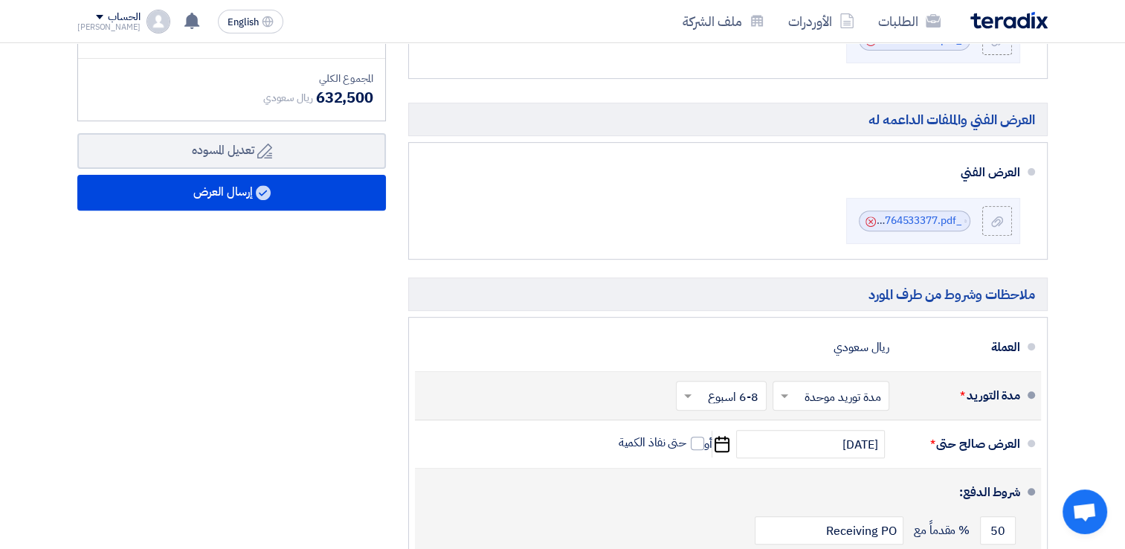
scroll to position [547, 0]
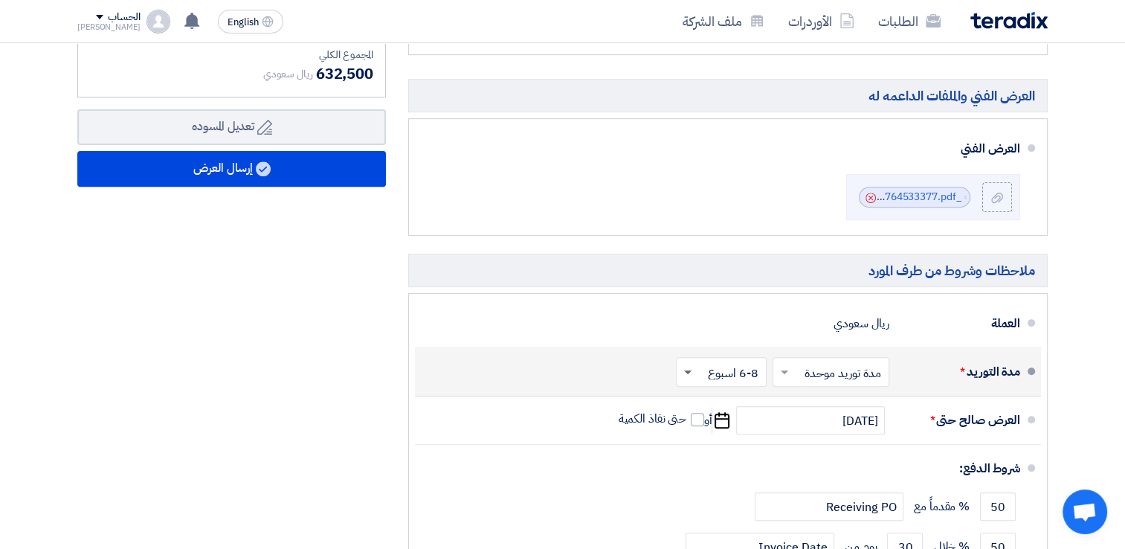
click at [690, 370] on span at bounding box center [687, 372] width 7 height 5
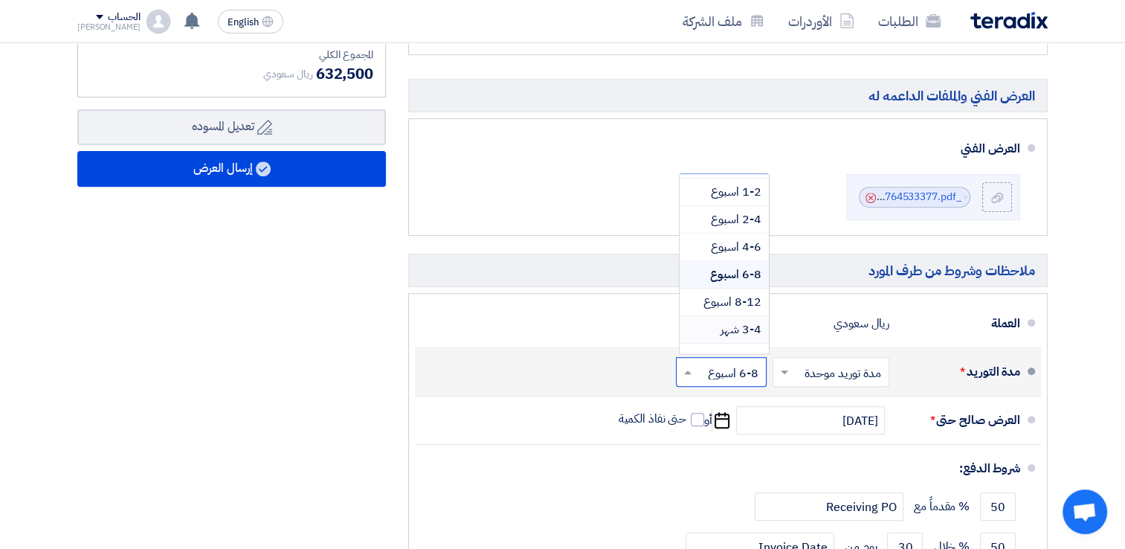
scroll to position [59, 0]
click at [718, 289] on span "8-12 اسبوع" at bounding box center [733, 293] width 58 height 18
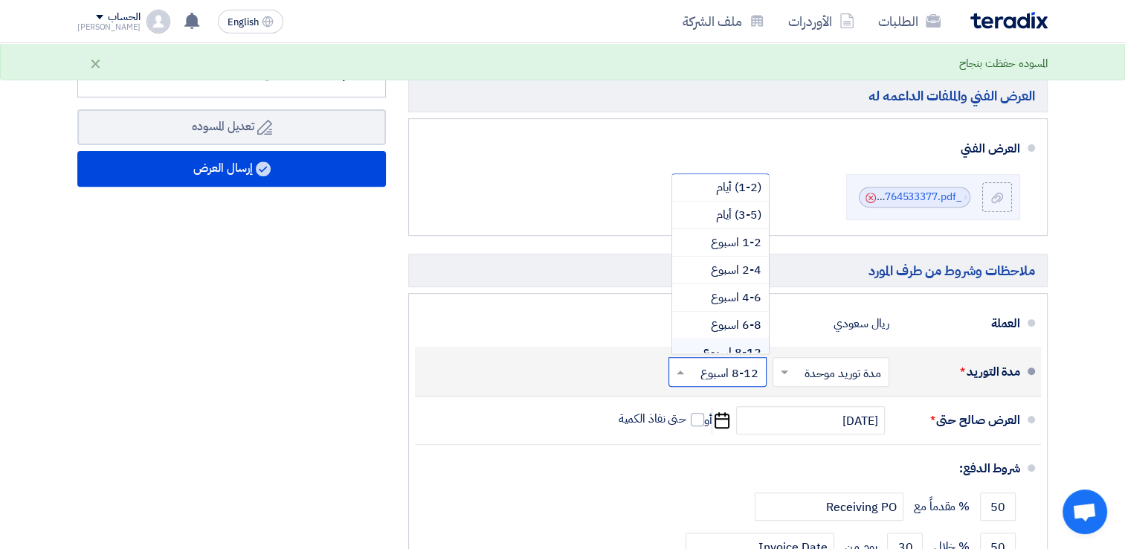
click at [677, 367] on span at bounding box center [678, 371] width 19 height 15
click at [727, 325] on span "3-4 شهر" at bounding box center [741, 327] width 41 height 18
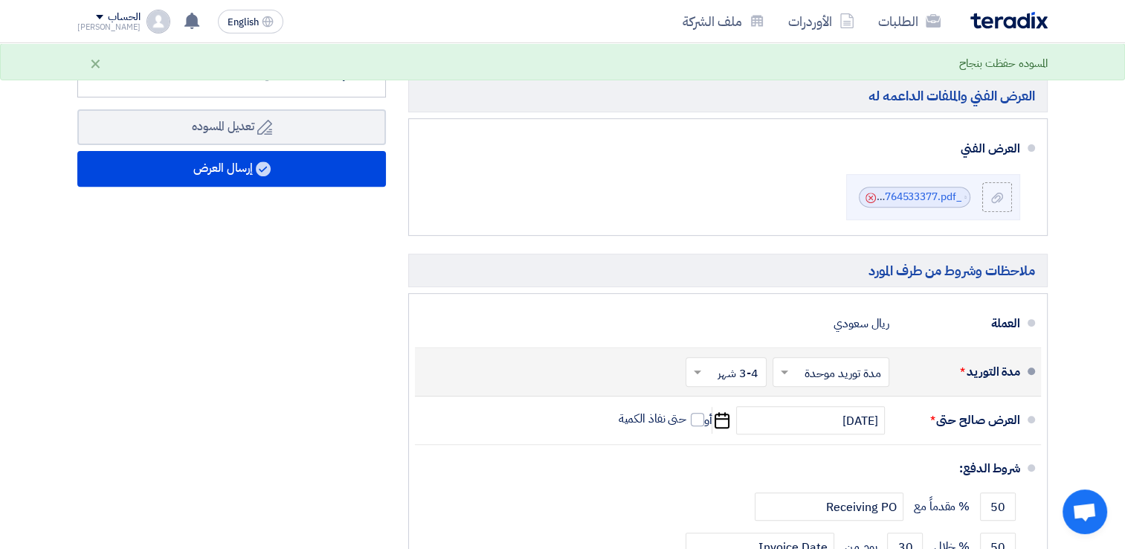
click at [1057, 398] on div "العرض المالي والملفات الداعمه له العرض المالي File Cancel" at bounding box center [728, 275] width 662 height 768
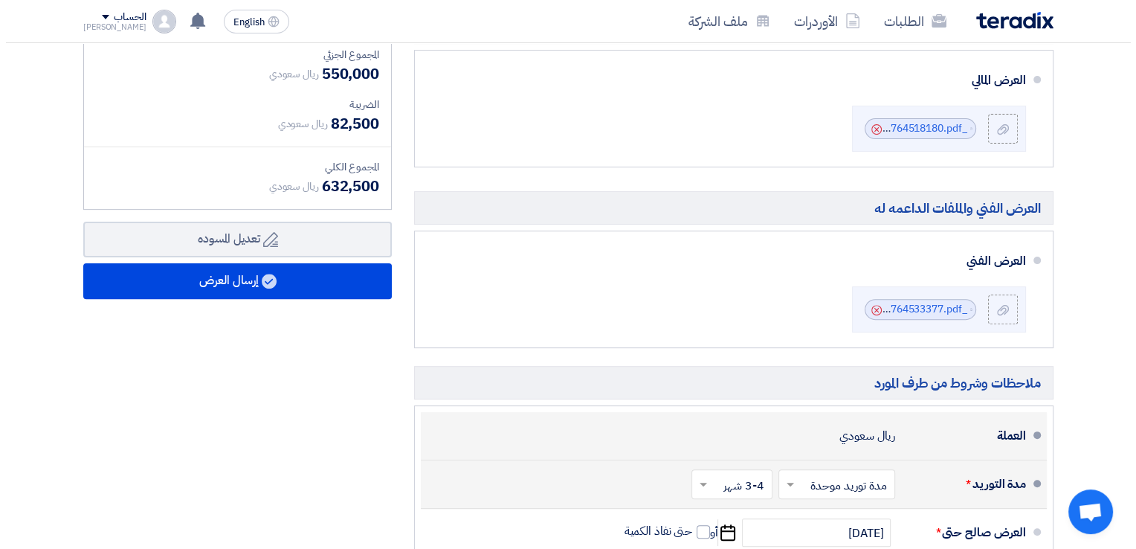
scroll to position [324, 0]
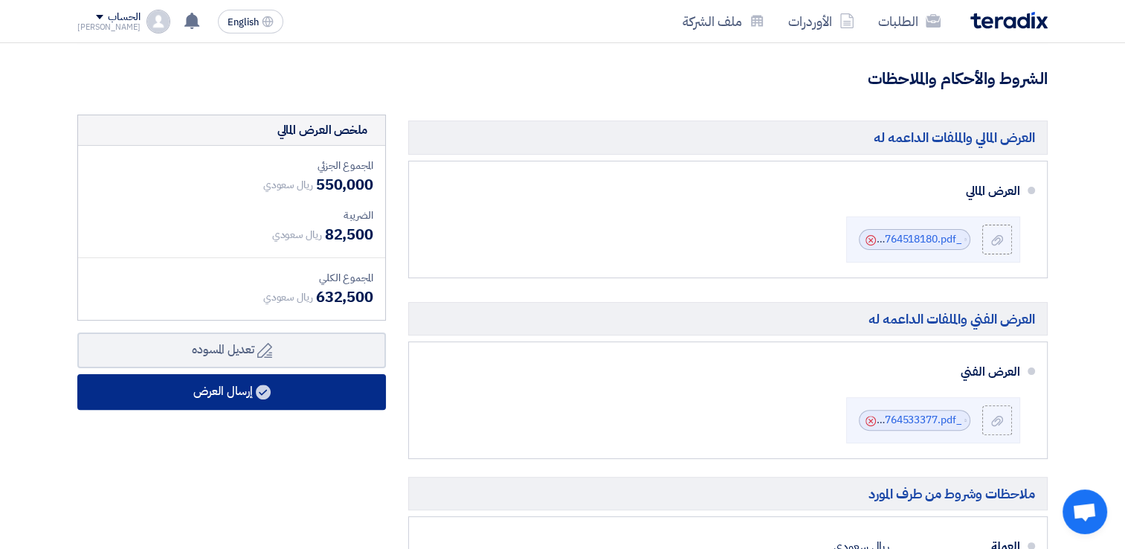
click at [198, 391] on button "إرسال العرض" at bounding box center [231, 392] width 309 height 36
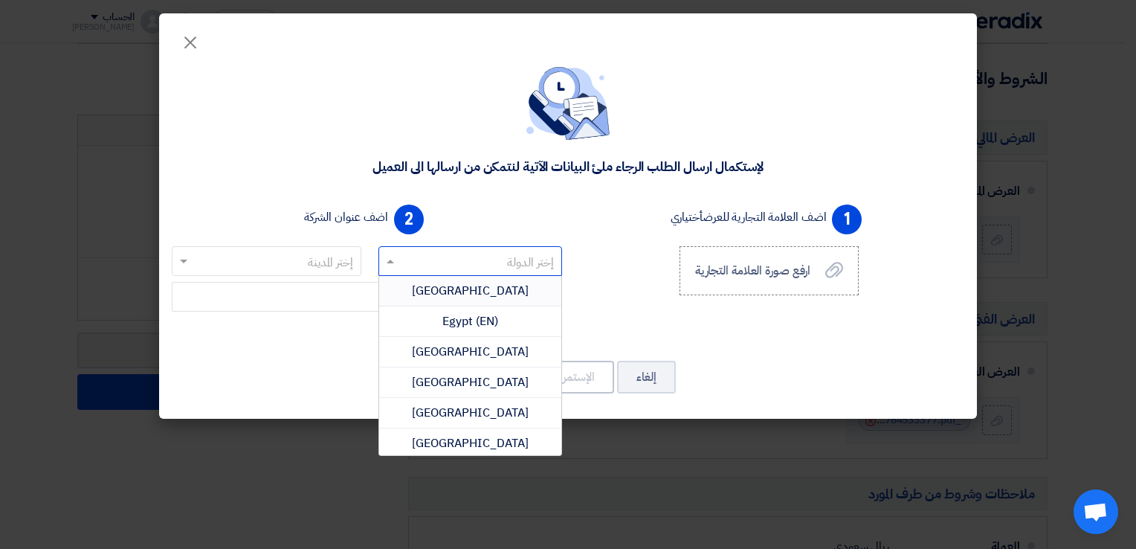
click at [509, 254] on input "text" at bounding box center [479, 262] width 155 height 25
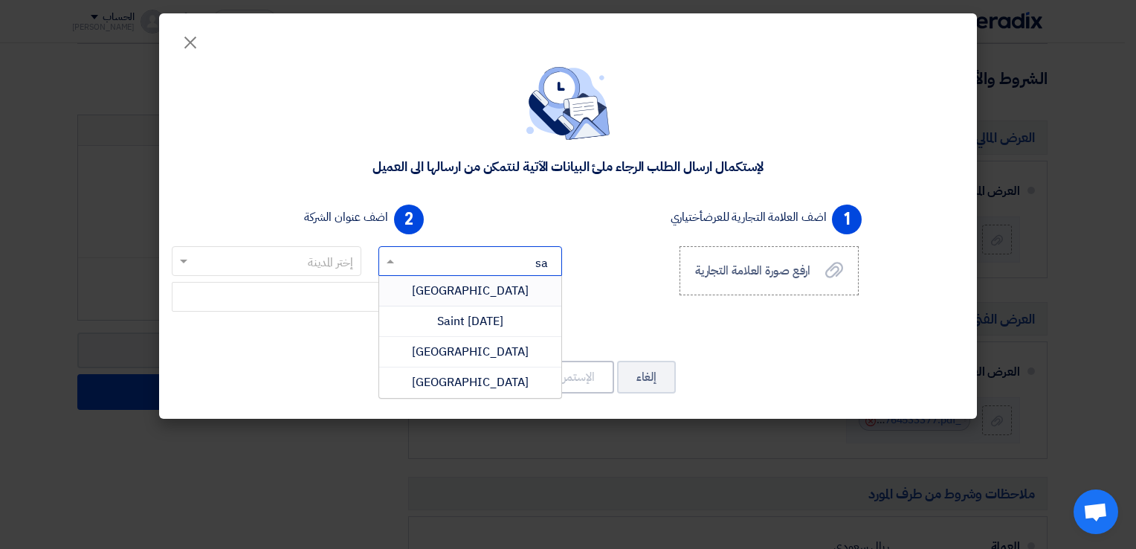
type input "sau"
click at [474, 295] on span "[GEOGRAPHIC_DATA]" at bounding box center [470, 291] width 117 height 18
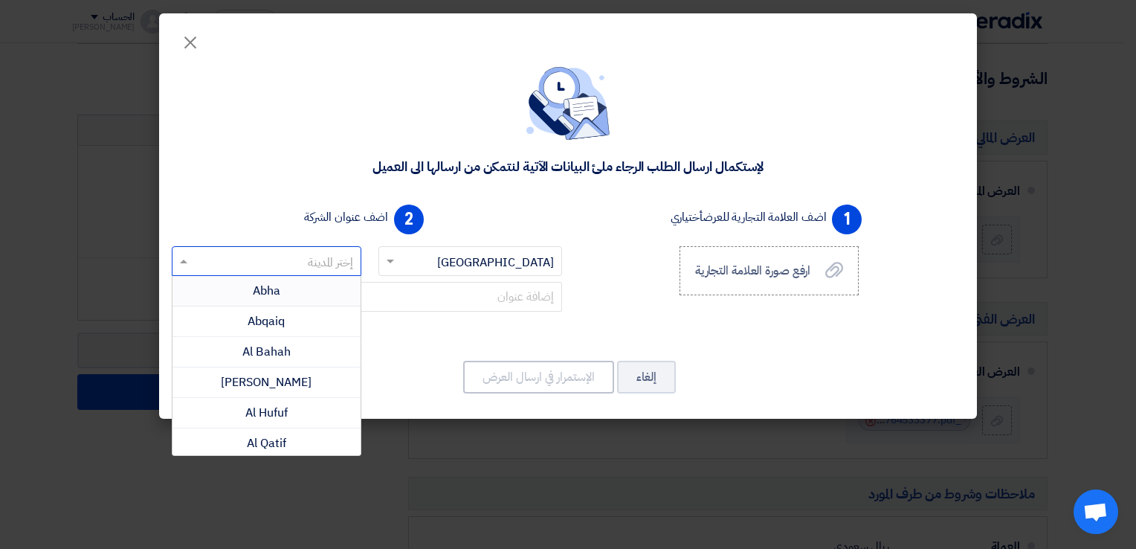
click at [330, 268] on input "text" at bounding box center [275, 262] width 160 height 25
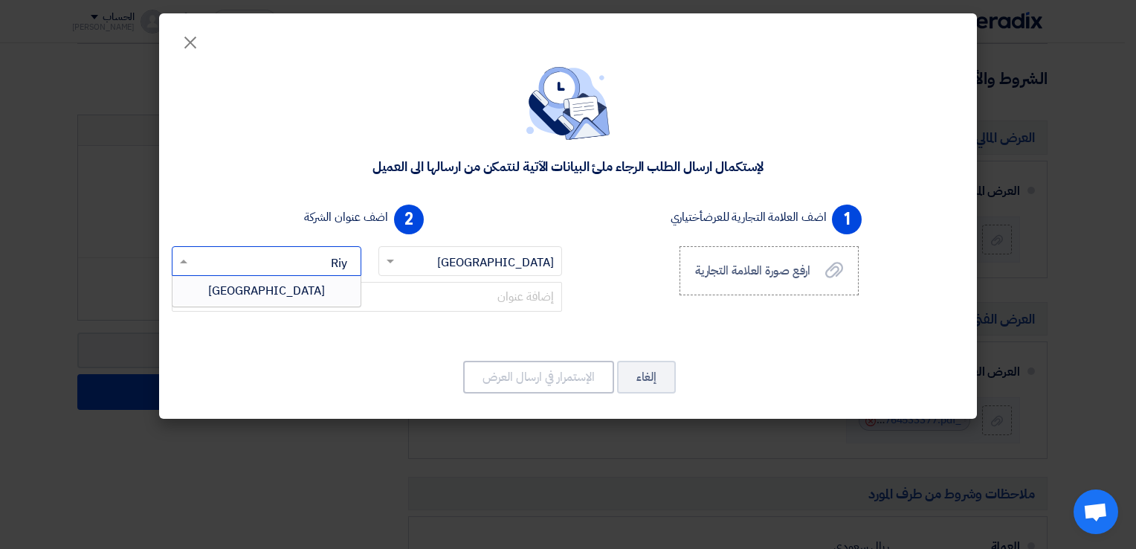
type input "Riya"
click at [324, 284] on div "[GEOGRAPHIC_DATA]" at bounding box center [267, 291] width 188 height 30
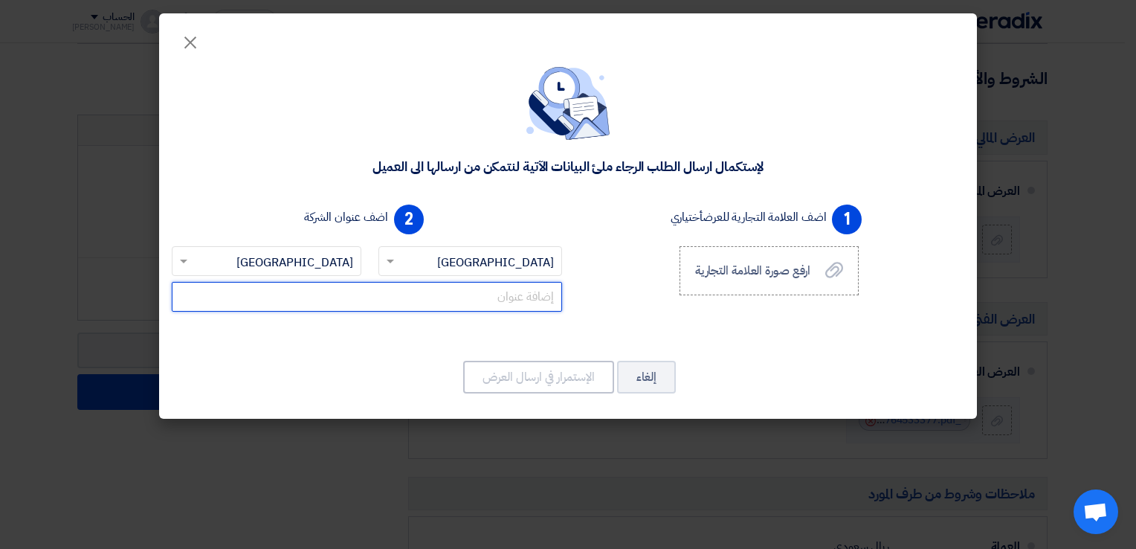
click at [533, 294] on input "text" at bounding box center [367, 297] width 390 height 30
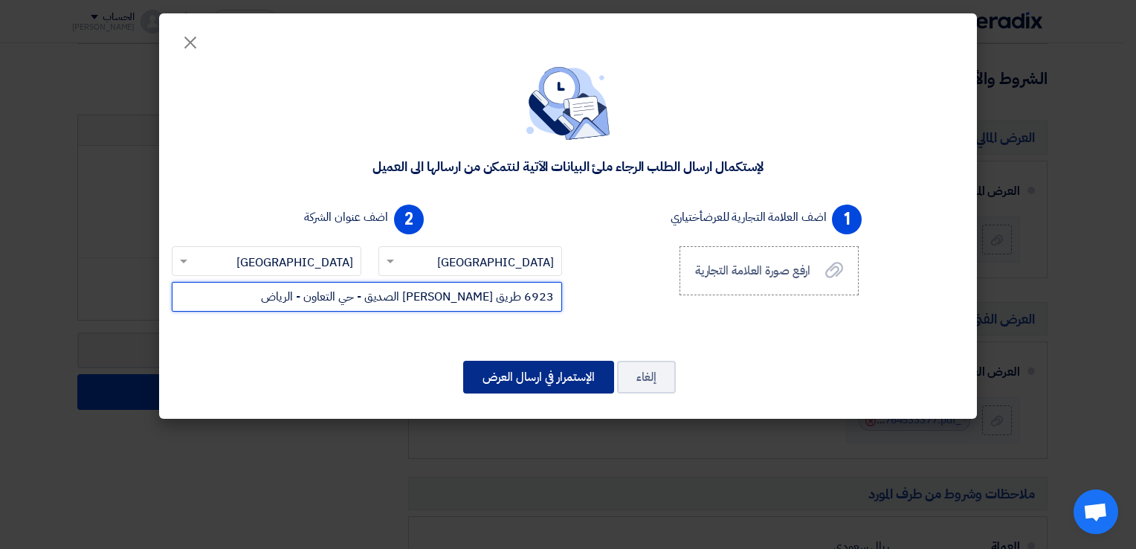
type input "6923 طريق [PERSON_NAME] الصديق - حي التعاون - الرياض"
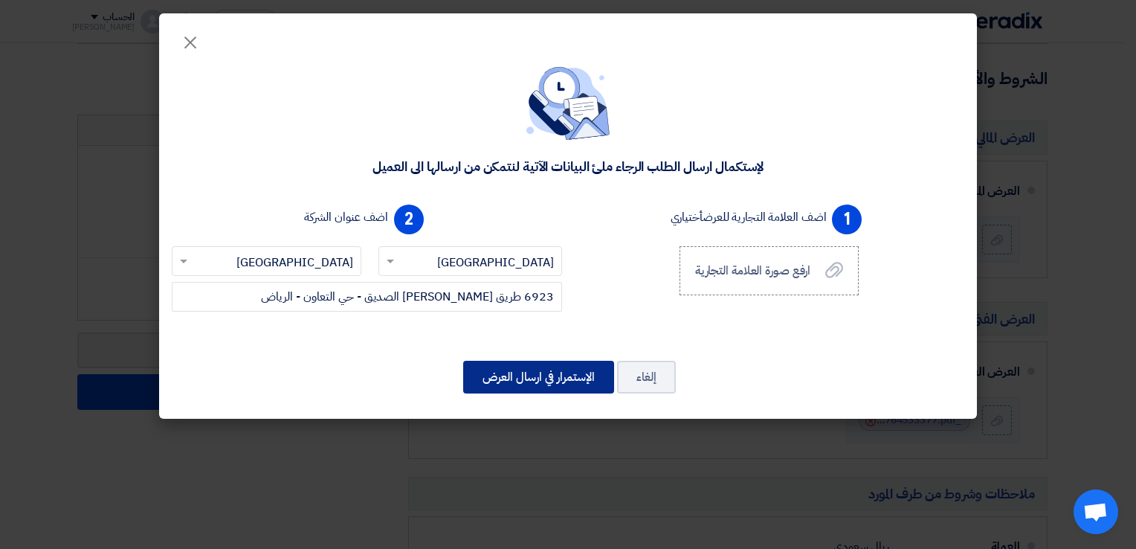
click at [559, 376] on button "الإستمرار في ارسال العرض" at bounding box center [538, 377] width 151 height 33
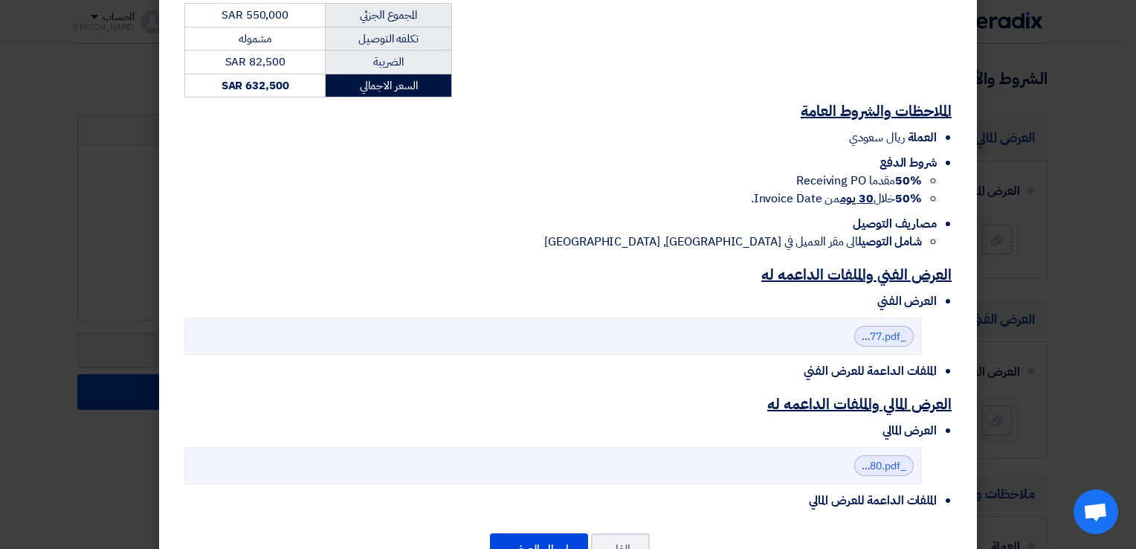
scroll to position [397, 0]
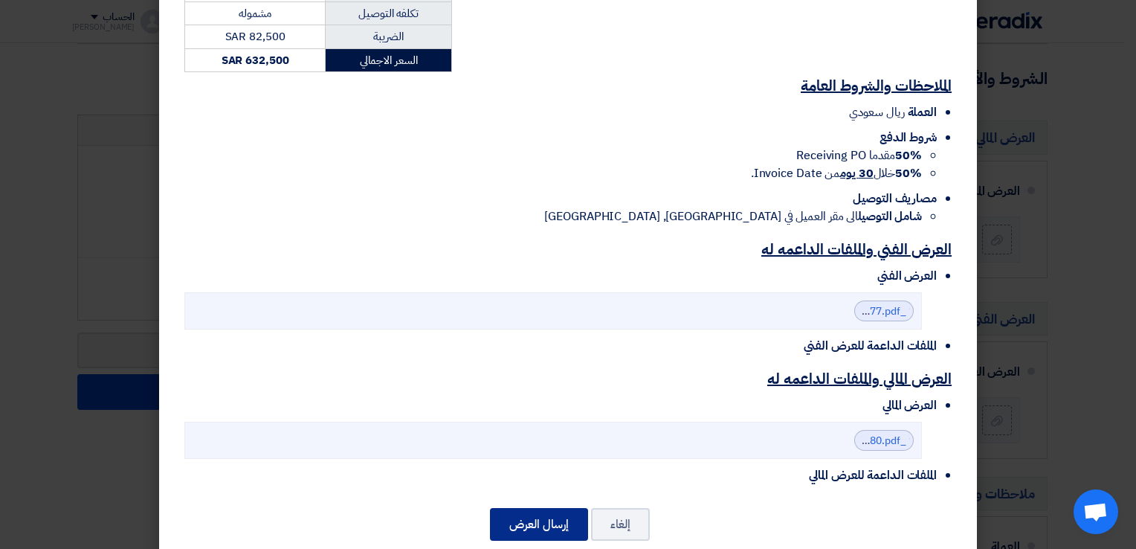
click at [538, 508] on button "إرسال العرض" at bounding box center [539, 524] width 98 height 33
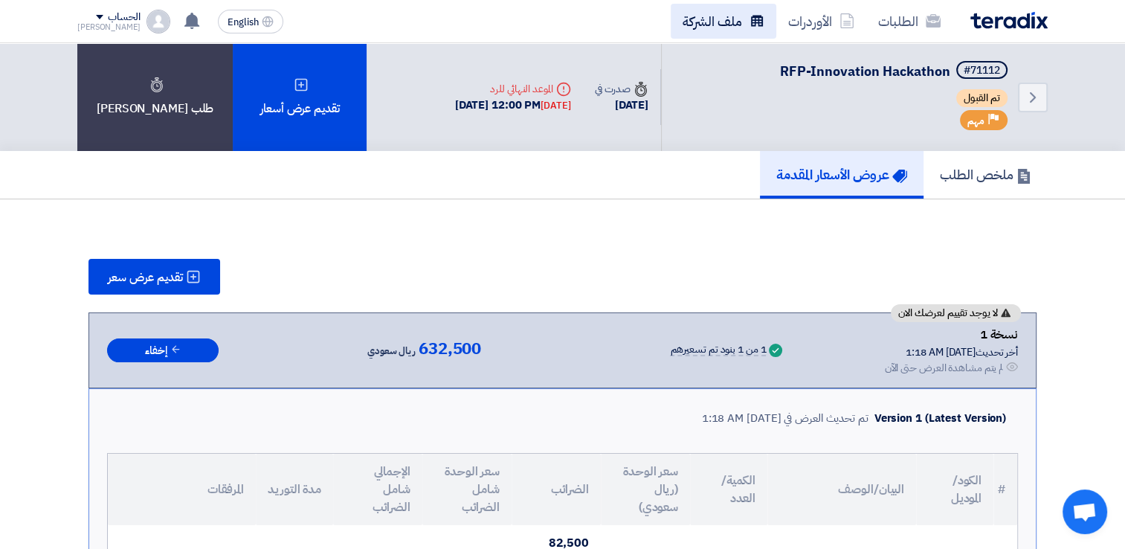
click at [721, 22] on link "ملف الشركة" at bounding box center [724, 21] width 106 height 35
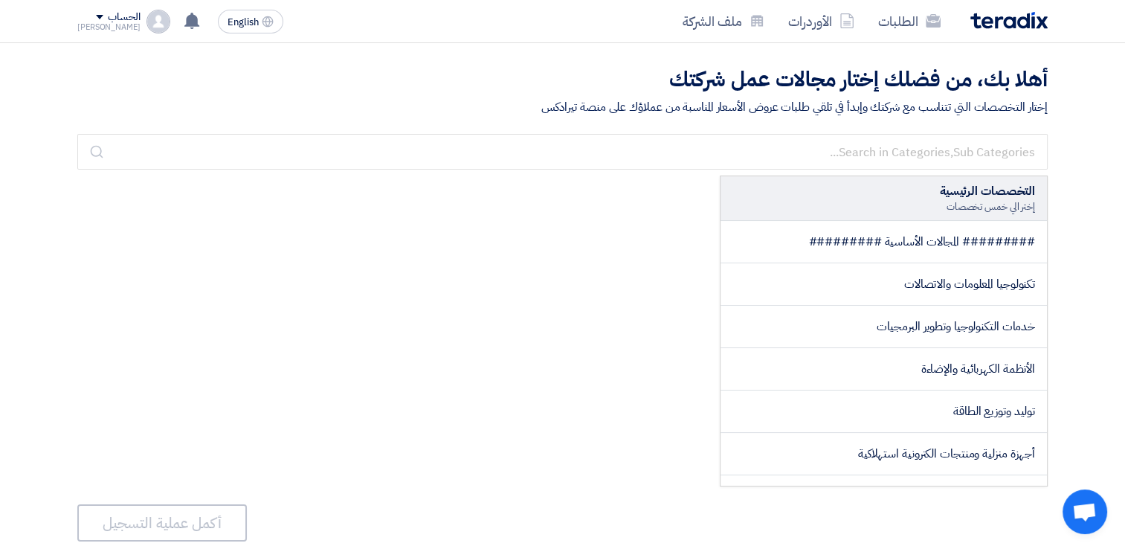
click at [997, 17] on img at bounding box center [1009, 20] width 77 height 17
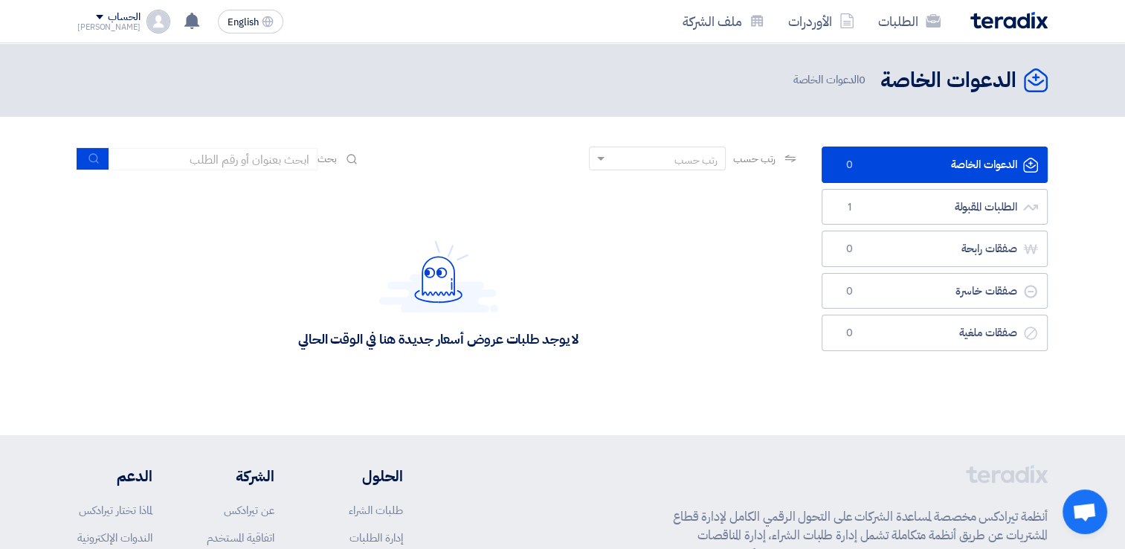
click at [108, 19] on div "الحساب" at bounding box center [124, 17] width 32 height 13
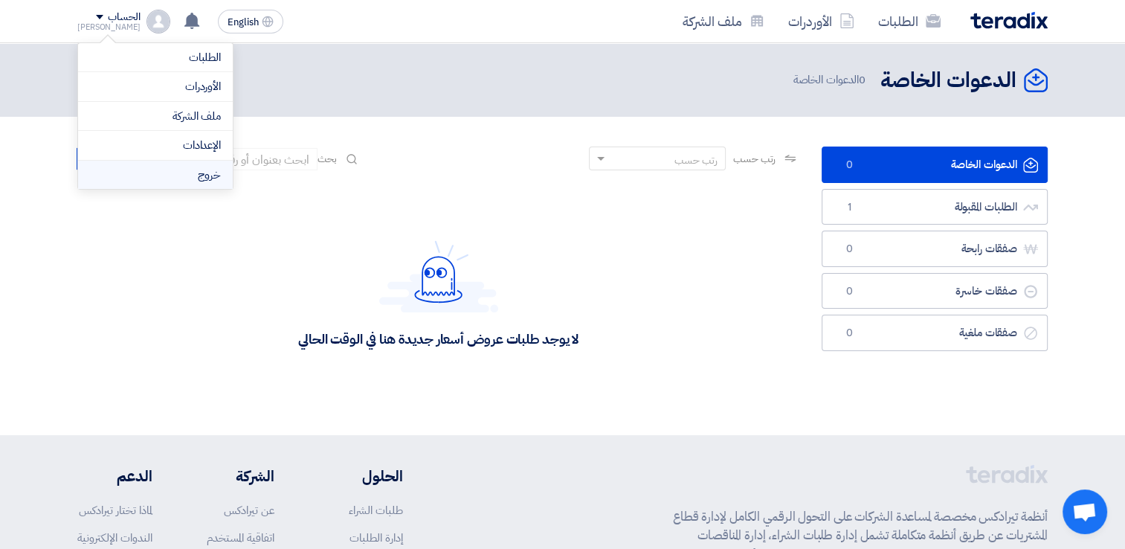
click at [181, 176] on li "خروج" at bounding box center [155, 175] width 155 height 29
